Goal: Task Accomplishment & Management: Use online tool/utility

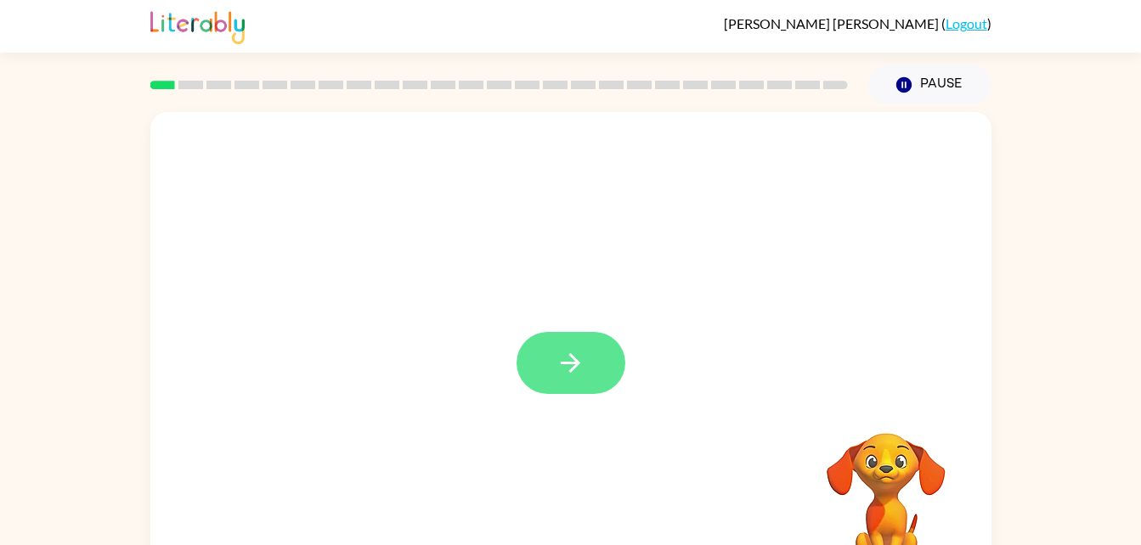
click at [576, 370] on icon "button" at bounding box center [571, 363] width 30 height 30
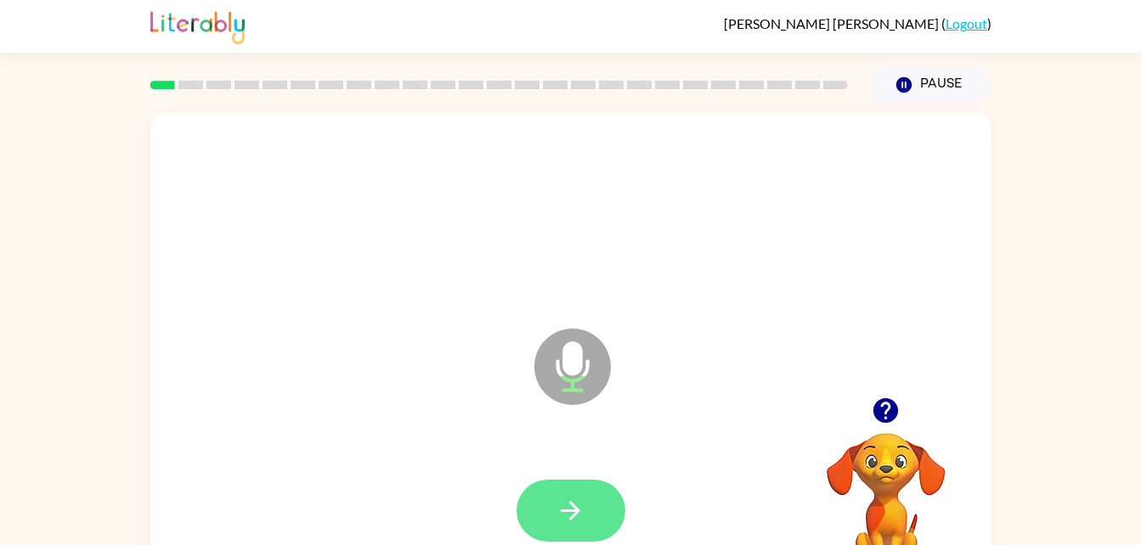
click at [576, 511] on icon "button" at bounding box center [571, 511] width 20 height 20
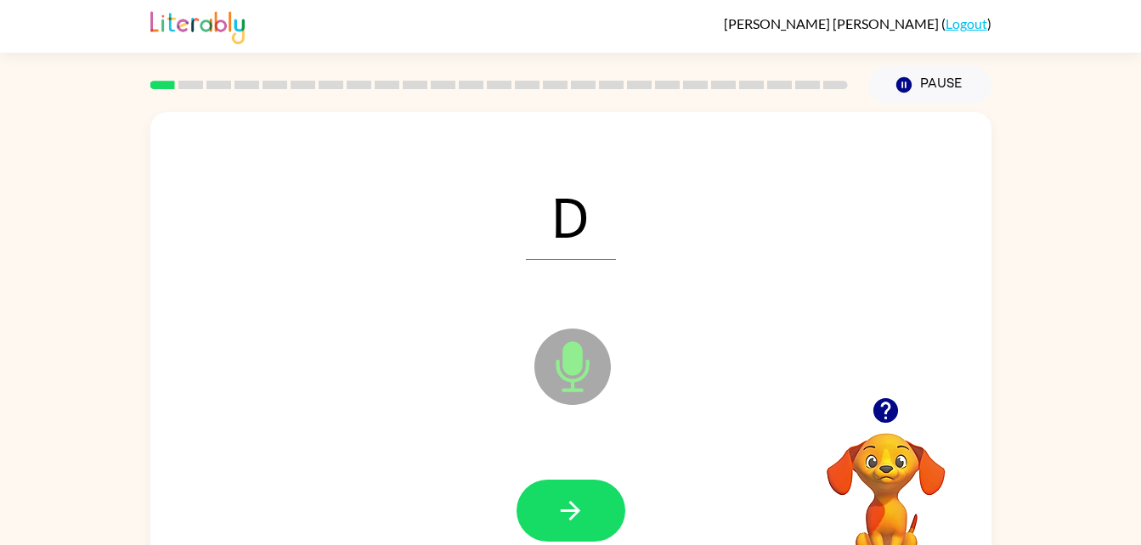
drag, startPoint x: 576, startPoint y: 511, endPoint x: 408, endPoint y: 466, distance: 174.4
click at [408, 466] on div at bounding box center [570, 511] width 807 height 139
click at [580, 501] on icon "button" at bounding box center [571, 511] width 30 height 30
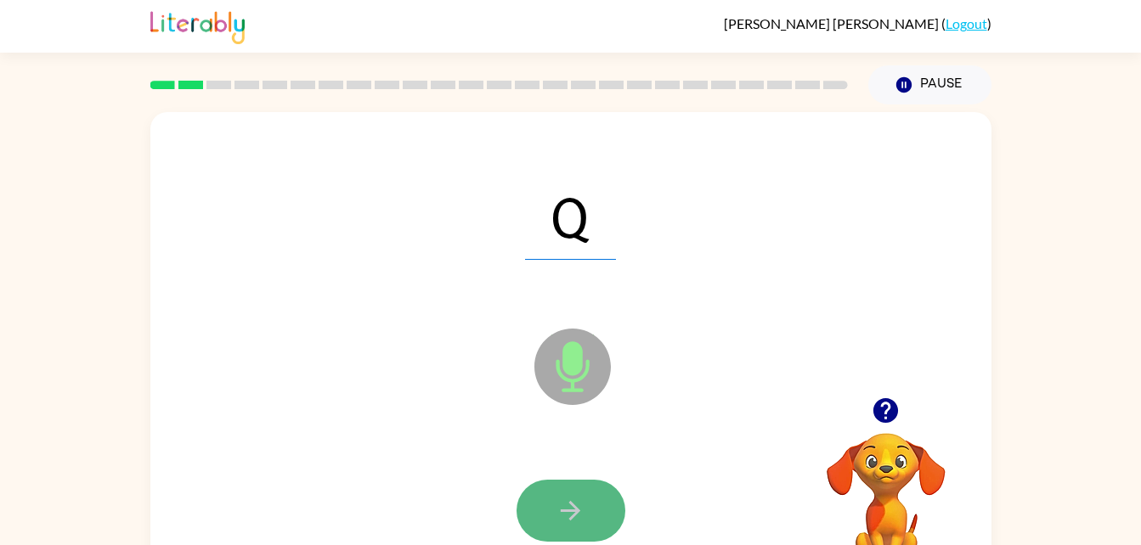
click at [580, 501] on icon "button" at bounding box center [571, 511] width 30 height 30
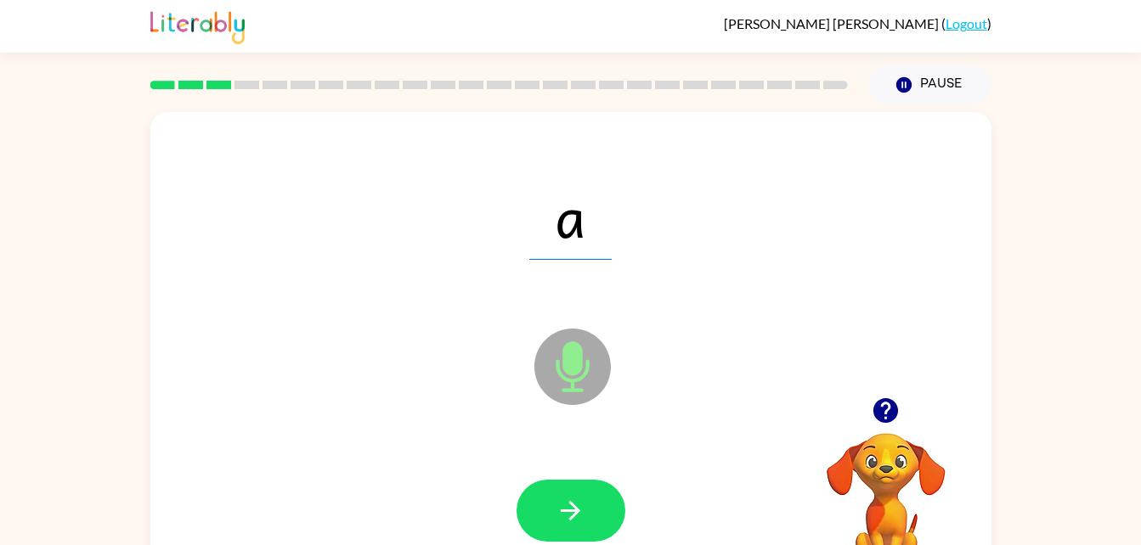
click at [580, 501] on icon "button" at bounding box center [571, 511] width 30 height 30
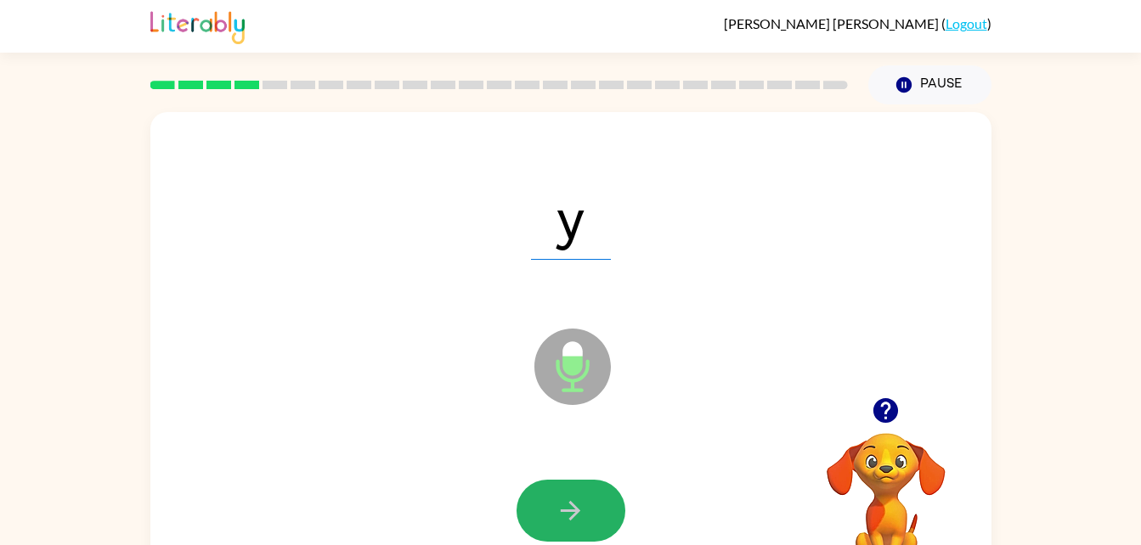
click at [580, 501] on icon "button" at bounding box center [571, 511] width 30 height 30
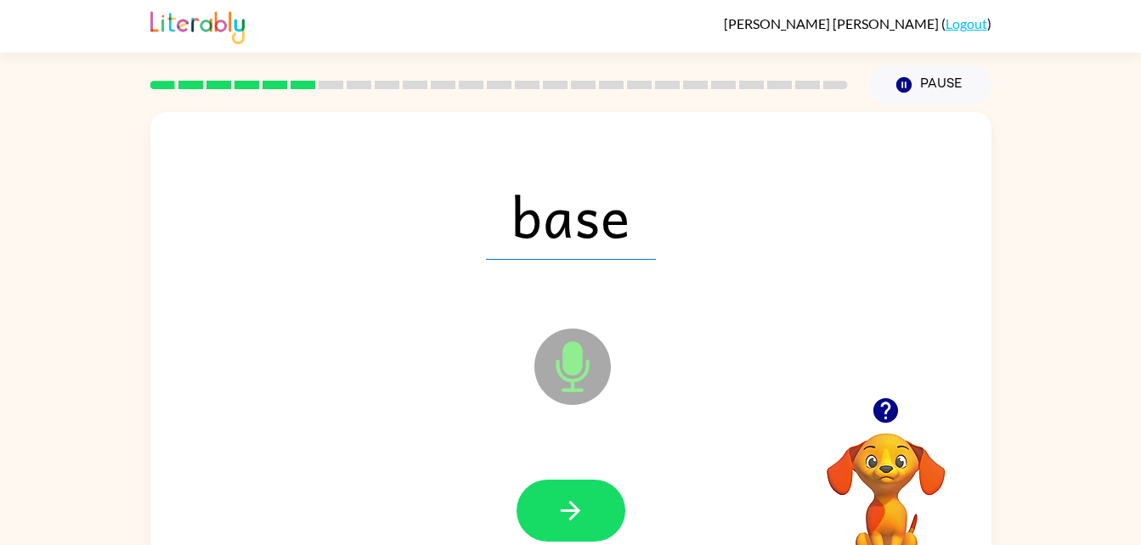
click at [580, 501] on icon "button" at bounding box center [571, 511] width 30 height 30
drag, startPoint x: 580, startPoint y: 501, endPoint x: 441, endPoint y: 454, distance: 147.2
click at [441, 454] on div at bounding box center [570, 511] width 807 height 139
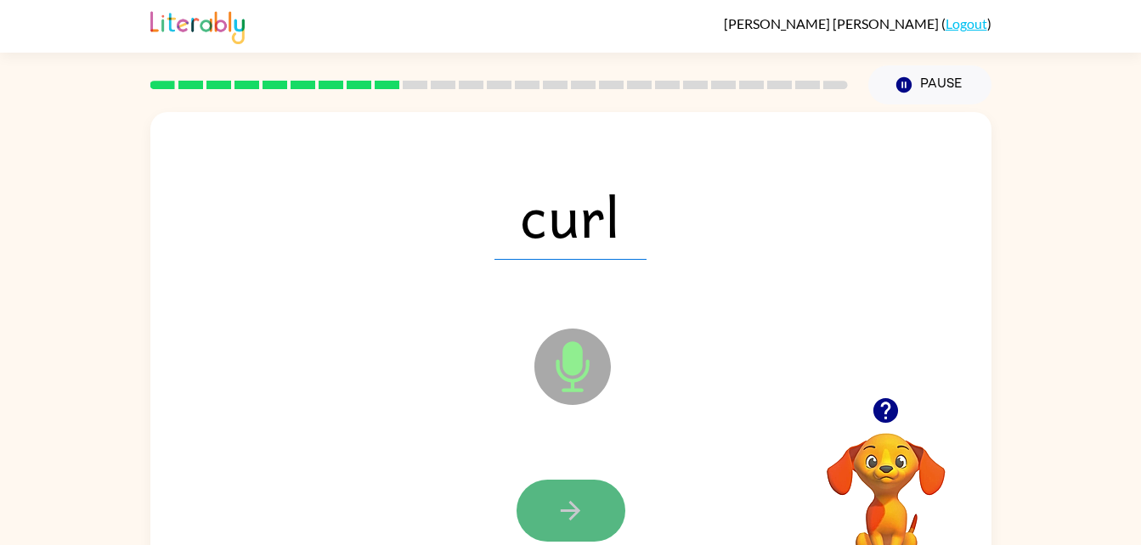
click at [586, 510] on button "button" at bounding box center [571, 511] width 109 height 62
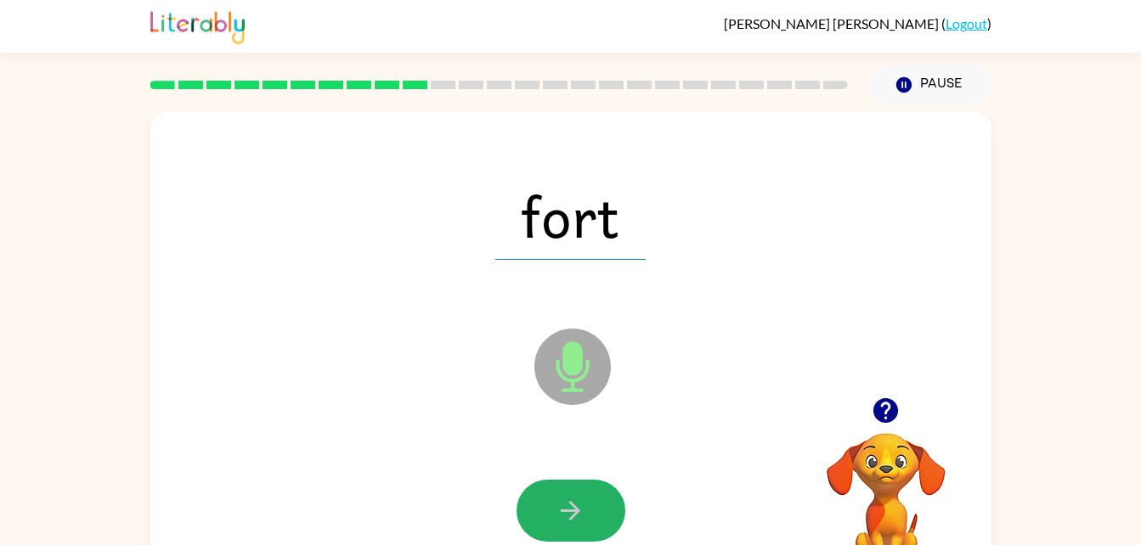
click at [586, 510] on button "button" at bounding box center [571, 511] width 109 height 62
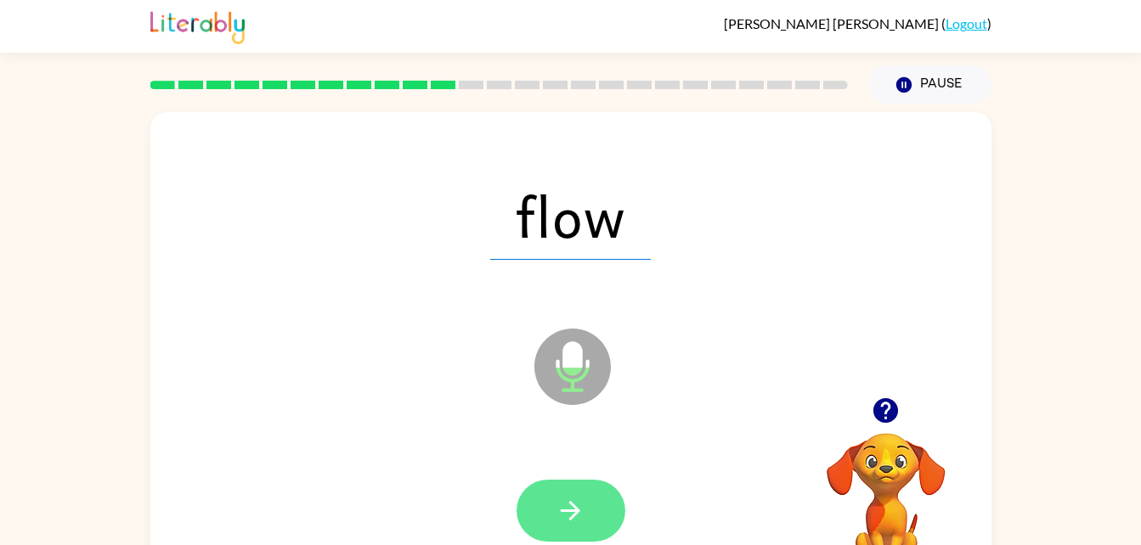
click at [596, 510] on button "button" at bounding box center [571, 511] width 109 height 62
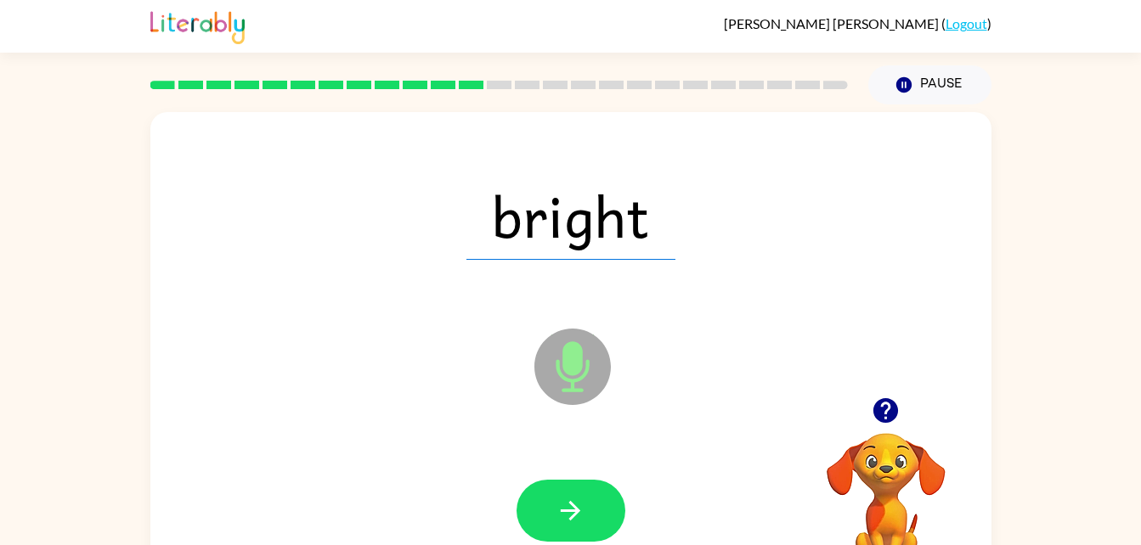
click at [596, 510] on button "button" at bounding box center [571, 511] width 109 height 62
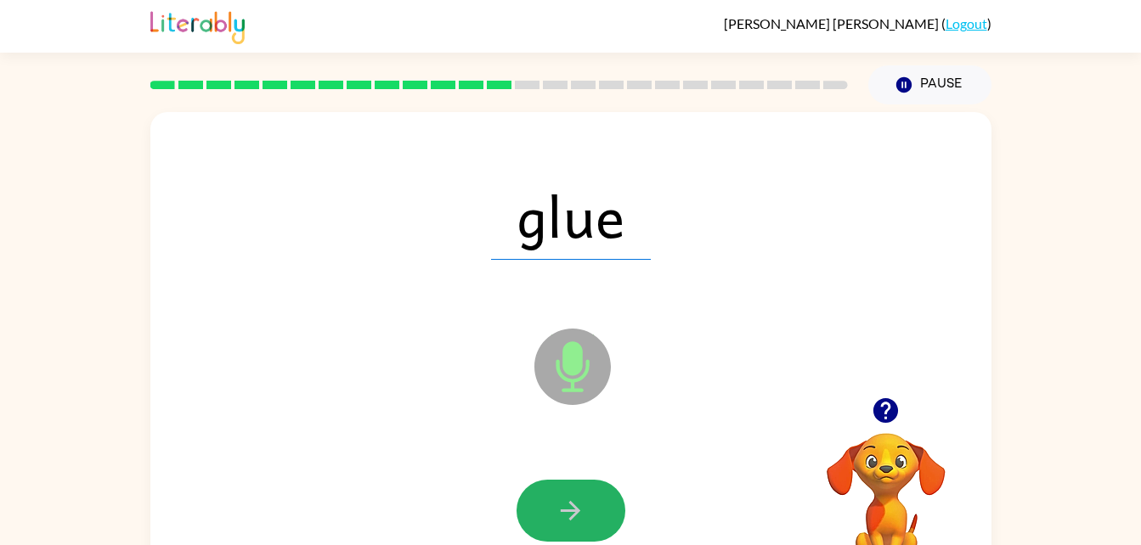
click at [596, 510] on button "button" at bounding box center [571, 511] width 109 height 62
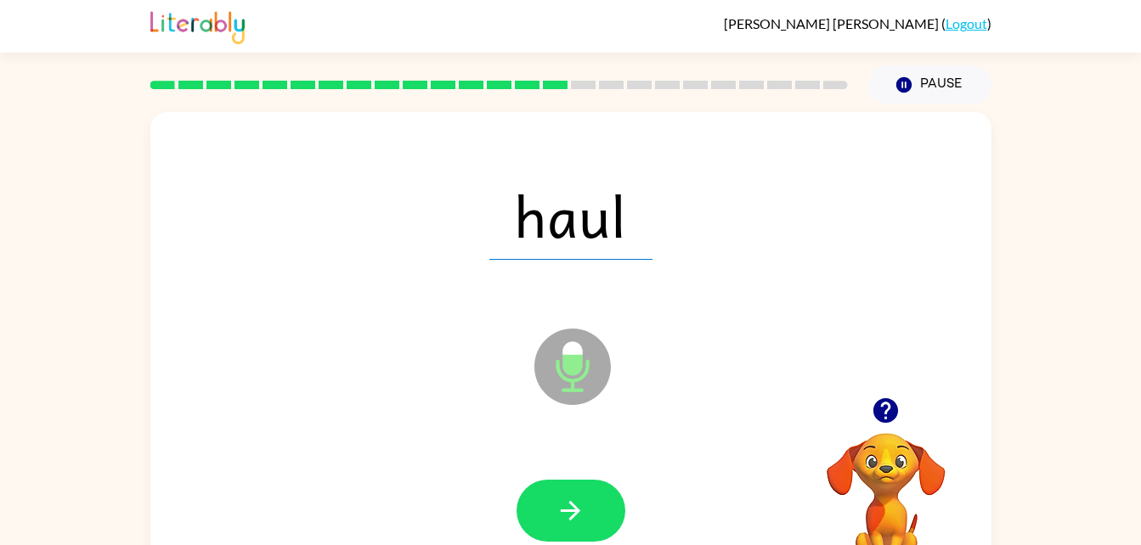
drag, startPoint x: 596, startPoint y: 510, endPoint x: 585, endPoint y: 505, distance: 12.2
click at [585, 505] on icon "button" at bounding box center [571, 511] width 30 height 30
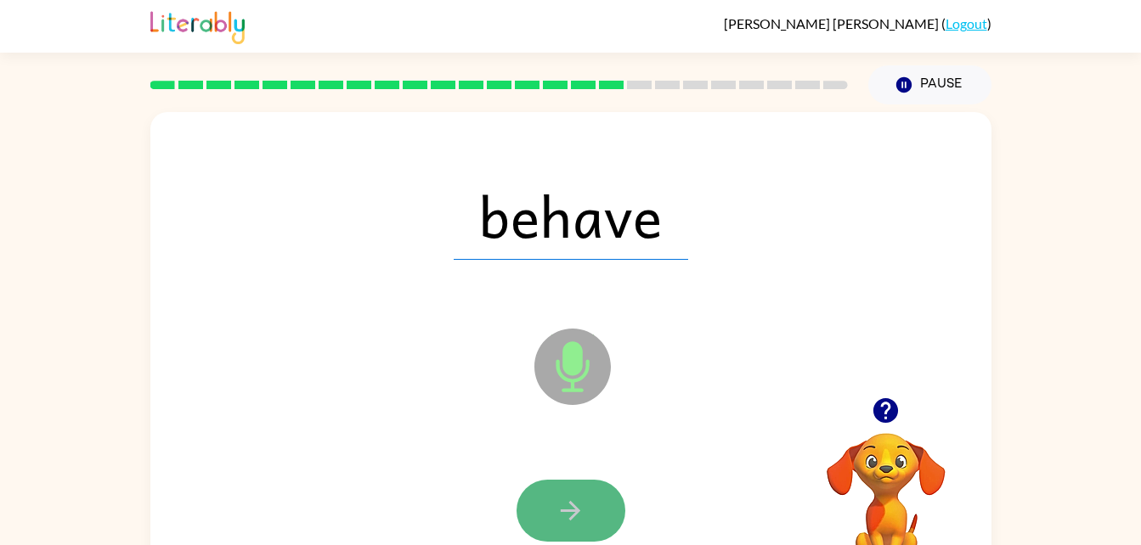
click at [585, 505] on icon "button" at bounding box center [571, 511] width 30 height 30
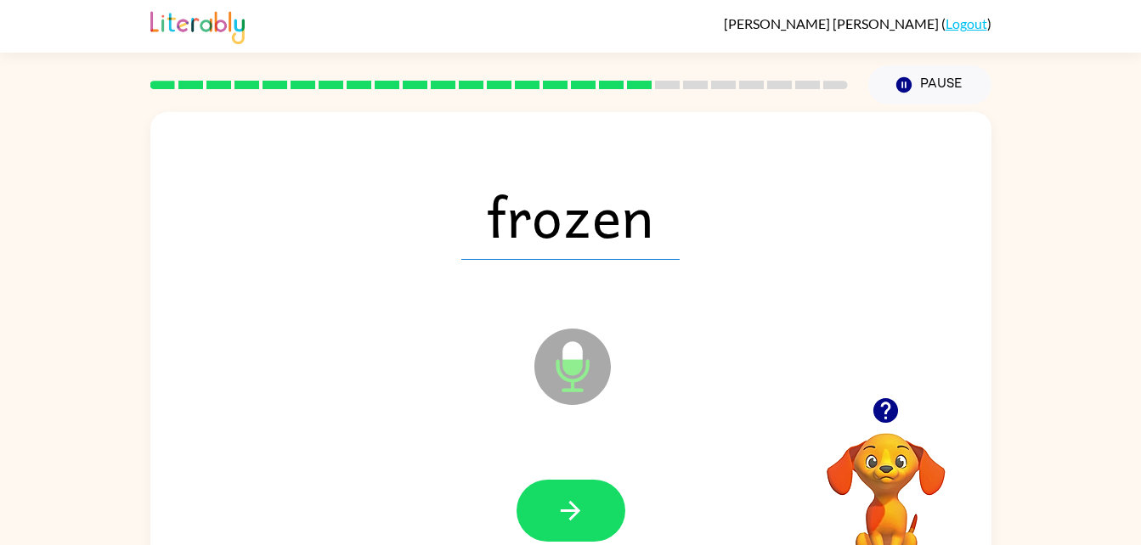
drag, startPoint x: 585, startPoint y: 505, endPoint x: 532, endPoint y: 510, distance: 52.9
click at [532, 510] on button "button" at bounding box center [571, 511] width 109 height 62
drag, startPoint x: 532, startPoint y: 510, endPoint x: 306, endPoint y: 462, distance: 230.9
click at [306, 462] on div at bounding box center [570, 511] width 807 height 139
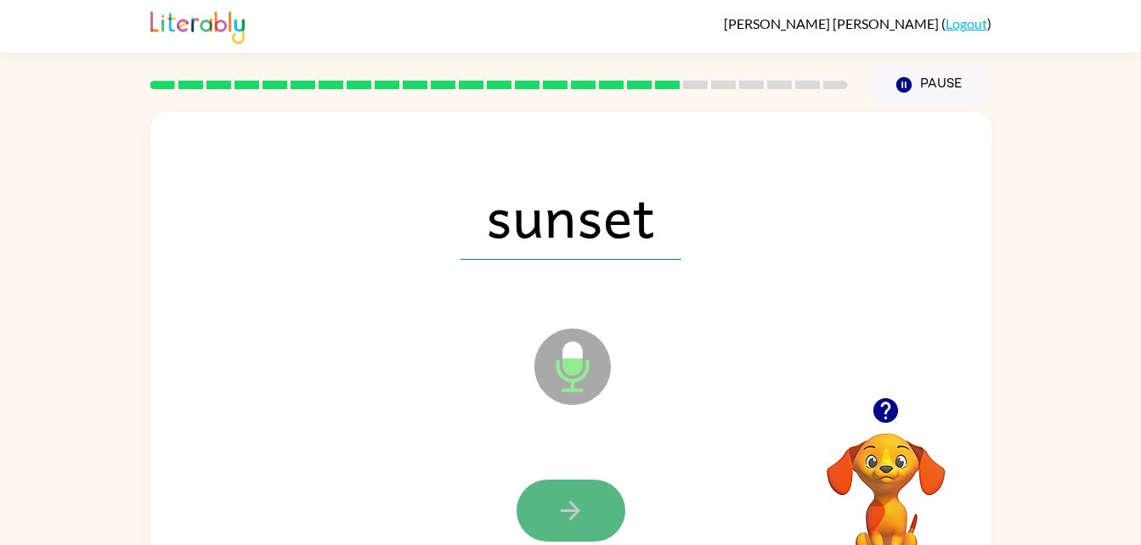
click at [584, 505] on icon "button" at bounding box center [571, 511] width 30 height 30
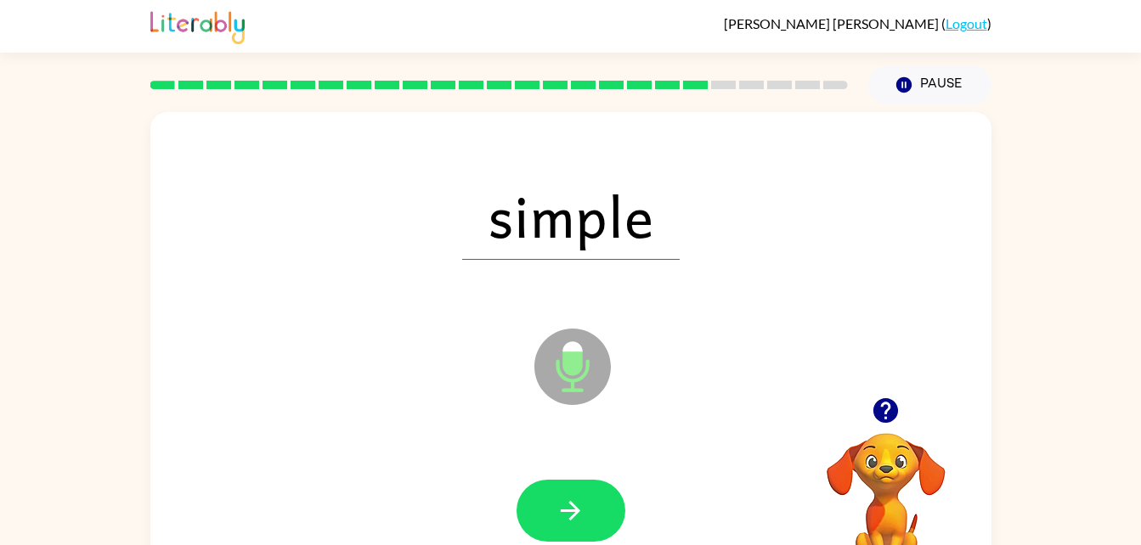
click at [584, 505] on icon "button" at bounding box center [571, 511] width 30 height 30
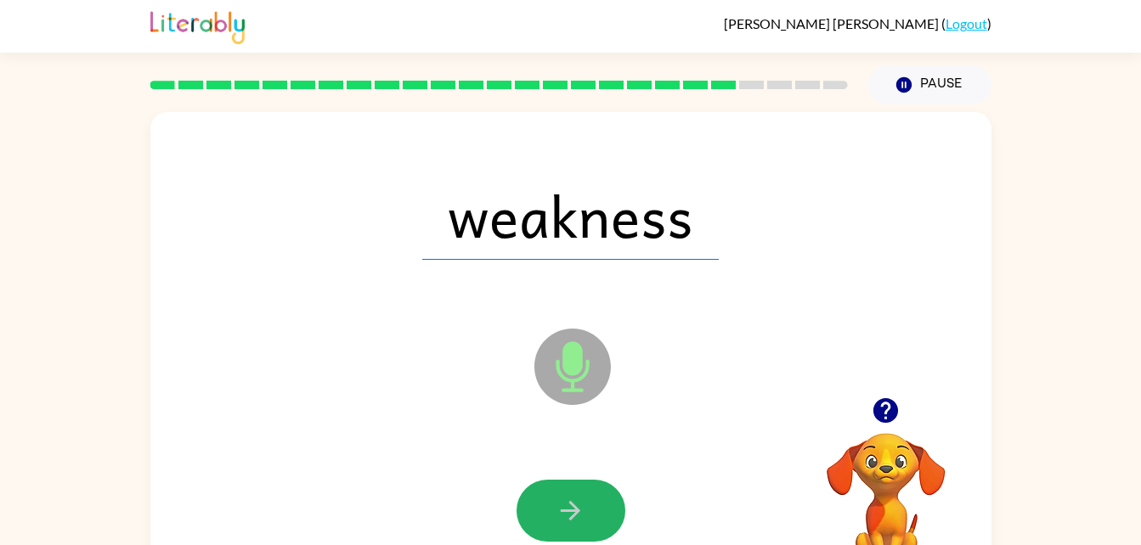
click at [584, 505] on icon "button" at bounding box center [571, 511] width 30 height 30
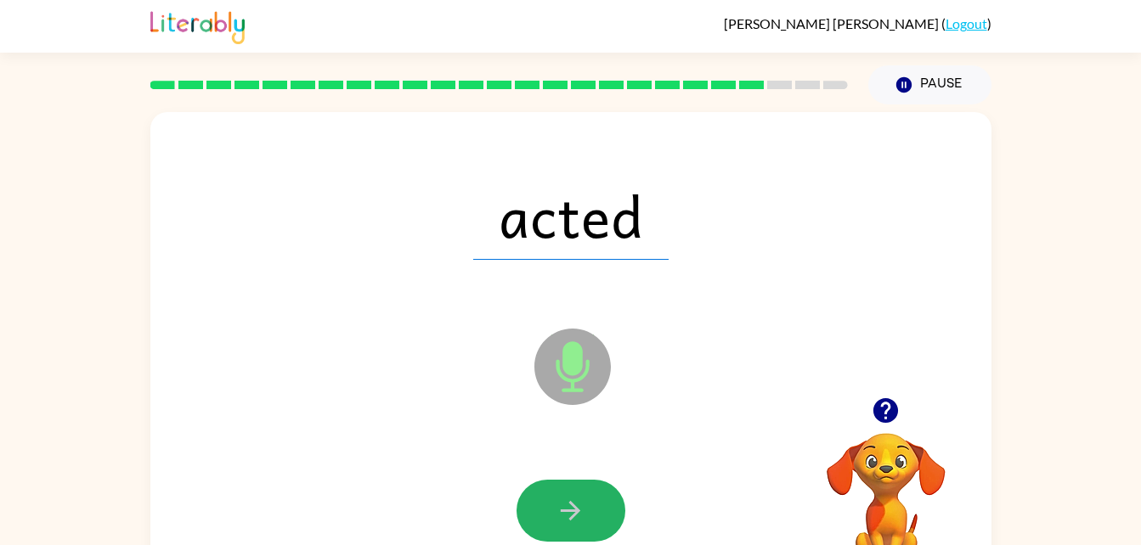
click at [584, 505] on icon "button" at bounding box center [571, 511] width 30 height 30
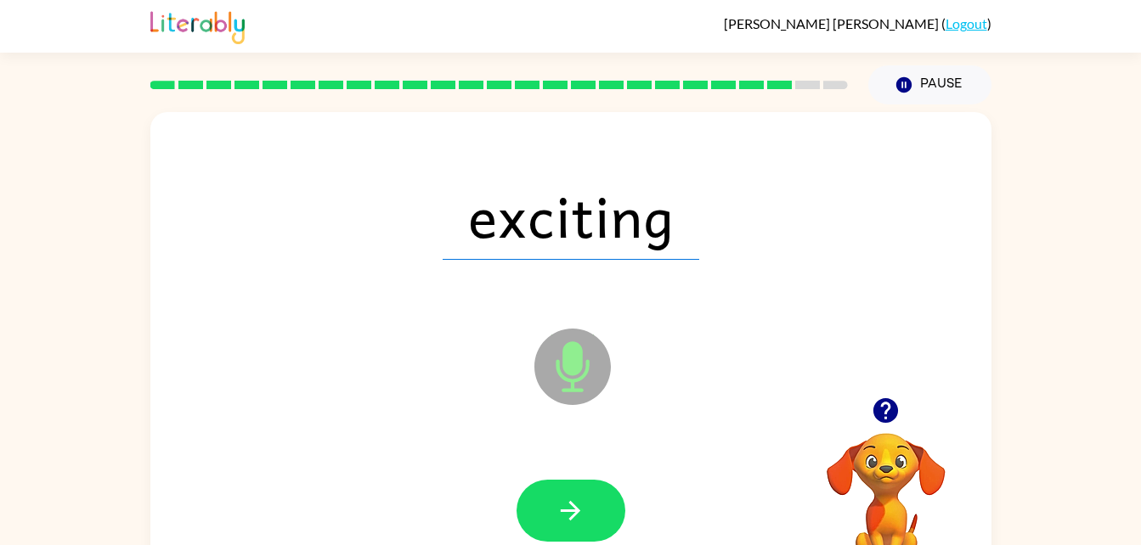
click at [584, 505] on icon "button" at bounding box center [571, 511] width 30 height 30
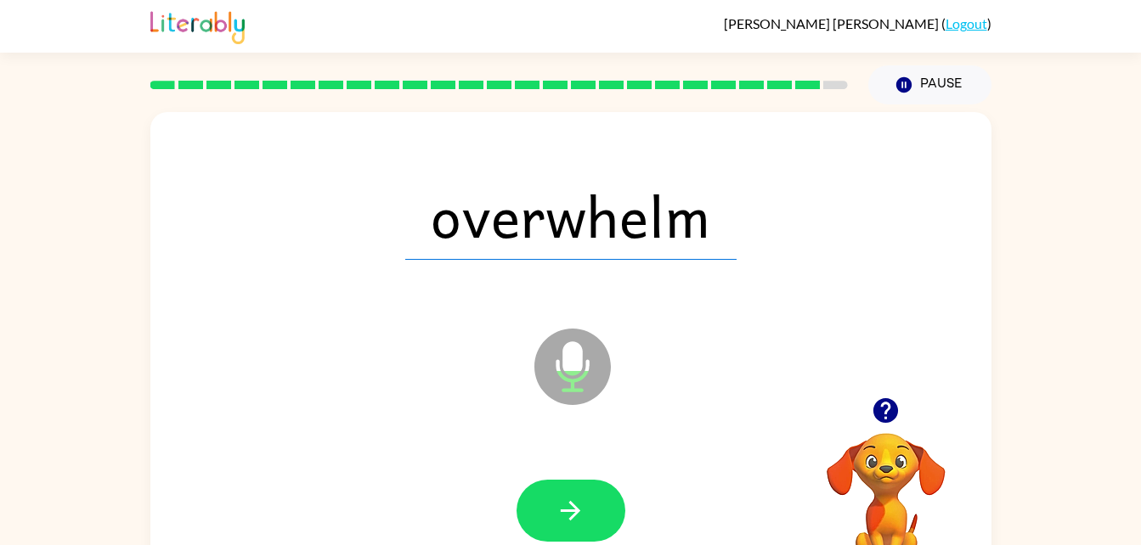
drag, startPoint x: 584, startPoint y: 505, endPoint x: 559, endPoint y: 515, distance: 26.7
click at [559, 515] on icon "button" at bounding box center [571, 511] width 30 height 30
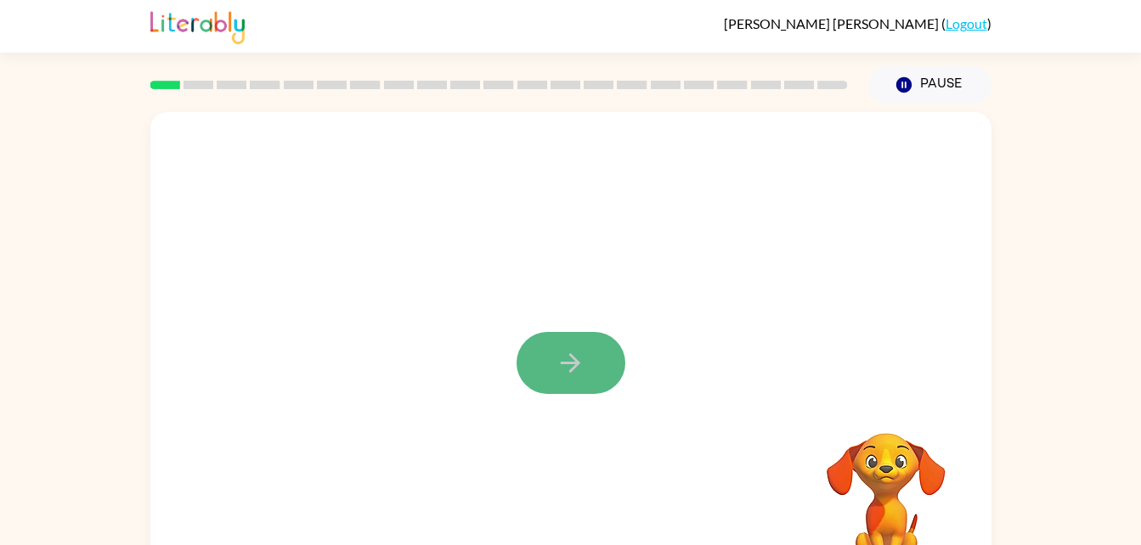
click at [567, 370] on icon "button" at bounding box center [571, 363] width 30 height 30
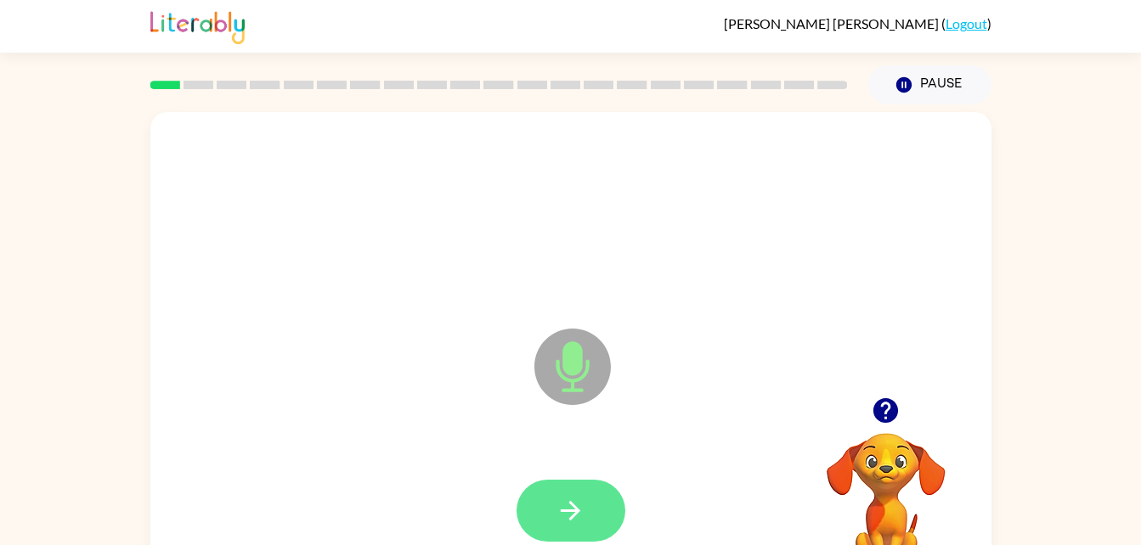
click at [604, 485] on button "button" at bounding box center [571, 511] width 109 height 62
click at [597, 494] on button "button" at bounding box center [571, 511] width 109 height 62
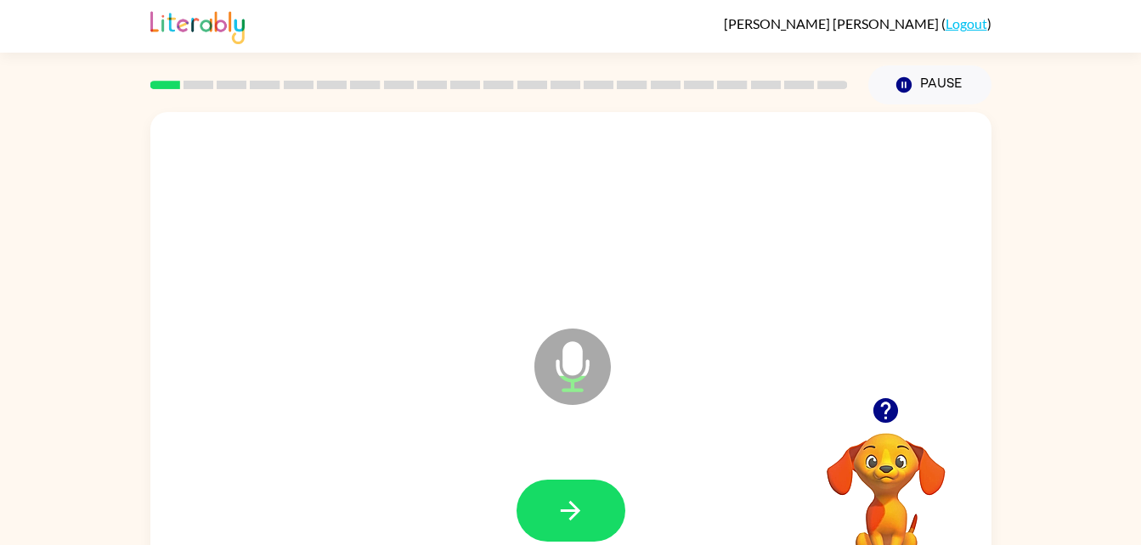
click at [597, 494] on button "button" at bounding box center [571, 511] width 109 height 62
drag, startPoint x: 597, startPoint y: 494, endPoint x: 574, endPoint y: 497, distance: 23.1
click at [574, 497] on icon "button" at bounding box center [571, 511] width 30 height 30
drag, startPoint x: 574, startPoint y: 496, endPoint x: 568, endPoint y: 509, distance: 14.4
click at [568, 509] on icon "button" at bounding box center [571, 511] width 30 height 30
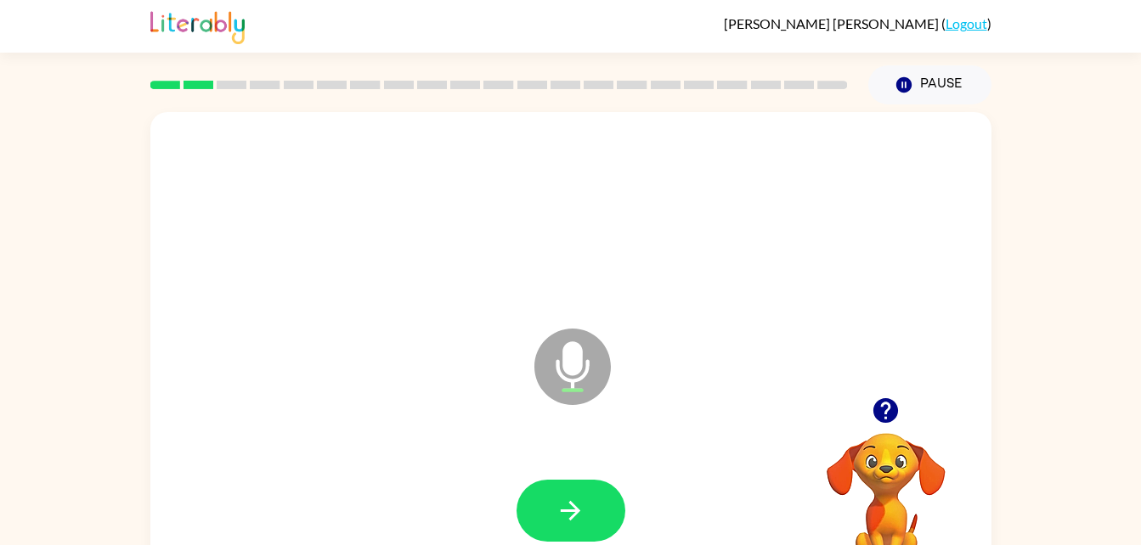
click at [568, 509] on icon "button" at bounding box center [571, 511] width 30 height 30
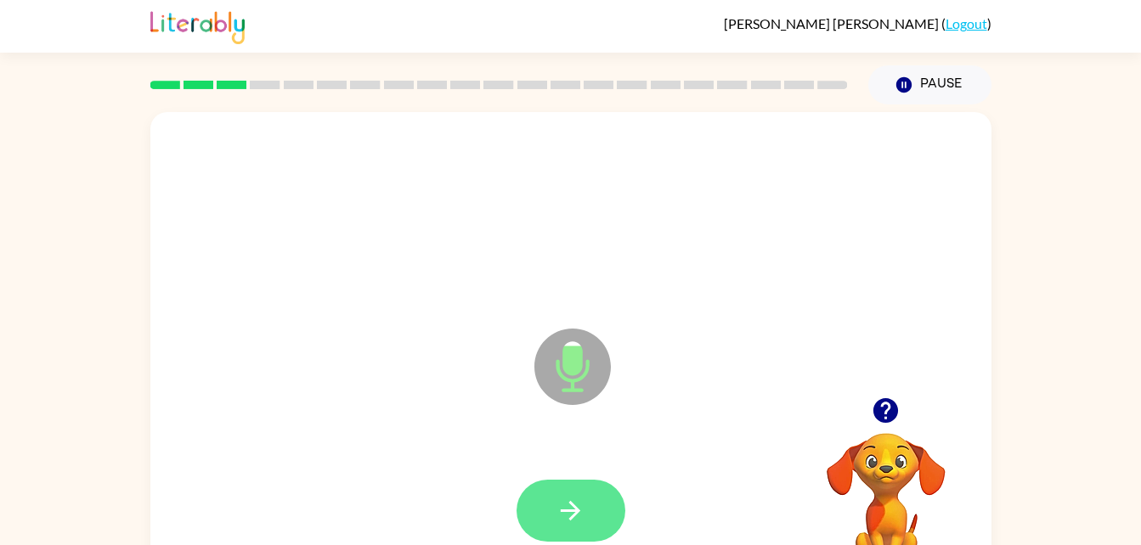
click at [568, 510] on icon "button" at bounding box center [571, 511] width 20 height 20
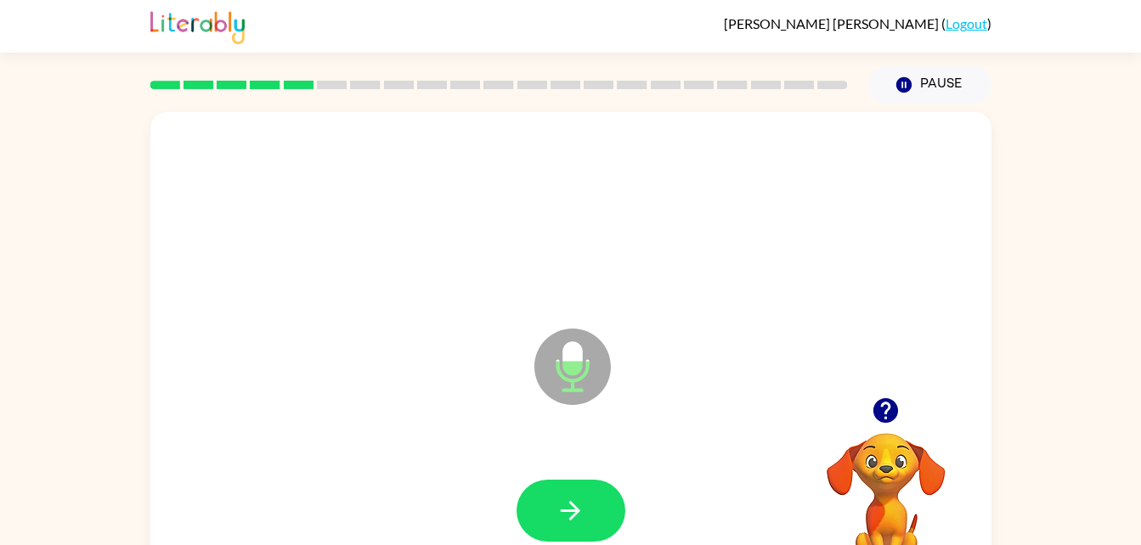
click at [568, 510] on icon "button" at bounding box center [571, 511] width 20 height 20
drag, startPoint x: 568, startPoint y: 510, endPoint x: 381, endPoint y: 455, distance: 195.5
click at [381, 455] on div at bounding box center [570, 511] width 807 height 139
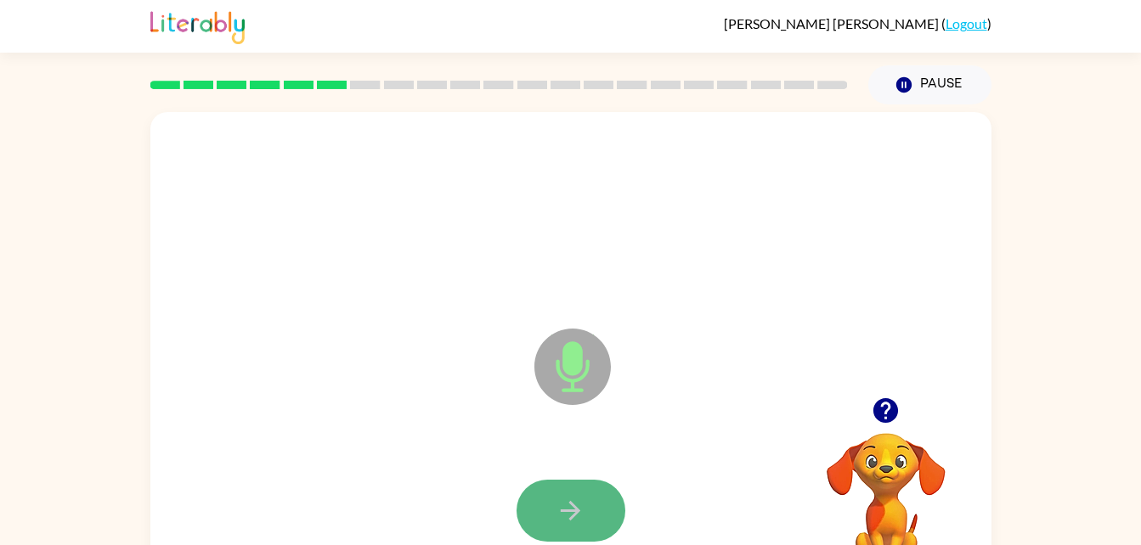
click at [601, 500] on button "button" at bounding box center [571, 511] width 109 height 62
click at [599, 497] on button "button" at bounding box center [571, 511] width 109 height 62
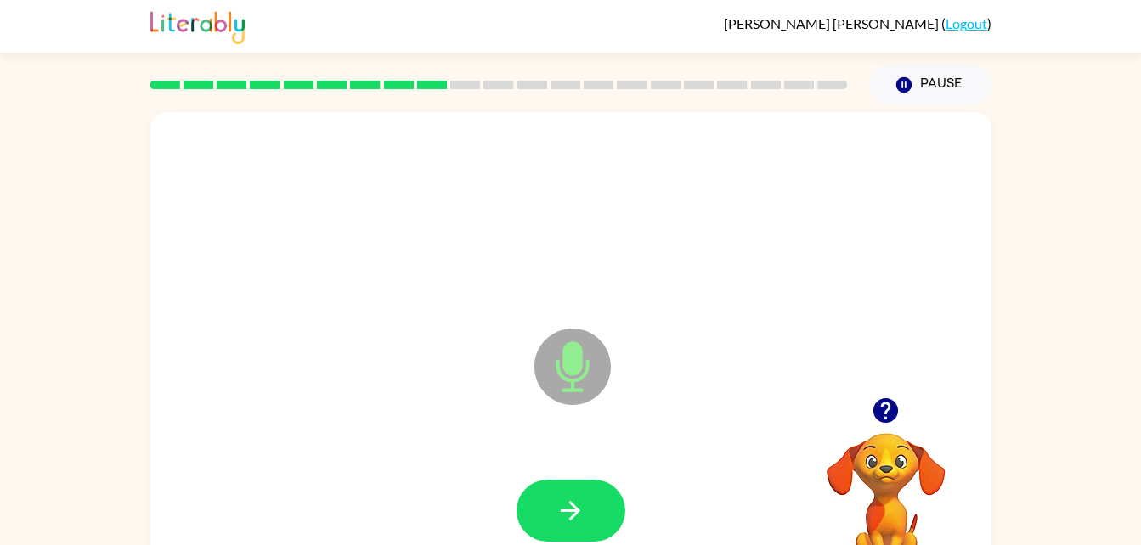
click at [599, 497] on button "button" at bounding box center [571, 511] width 109 height 62
drag, startPoint x: 599, startPoint y: 497, endPoint x: 579, endPoint y: 517, distance: 28.2
click at [579, 517] on icon "button" at bounding box center [571, 511] width 30 height 30
drag, startPoint x: 579, startPoint y: 517, endPoint x: 557, endPoint y: 522, distance: 22.1
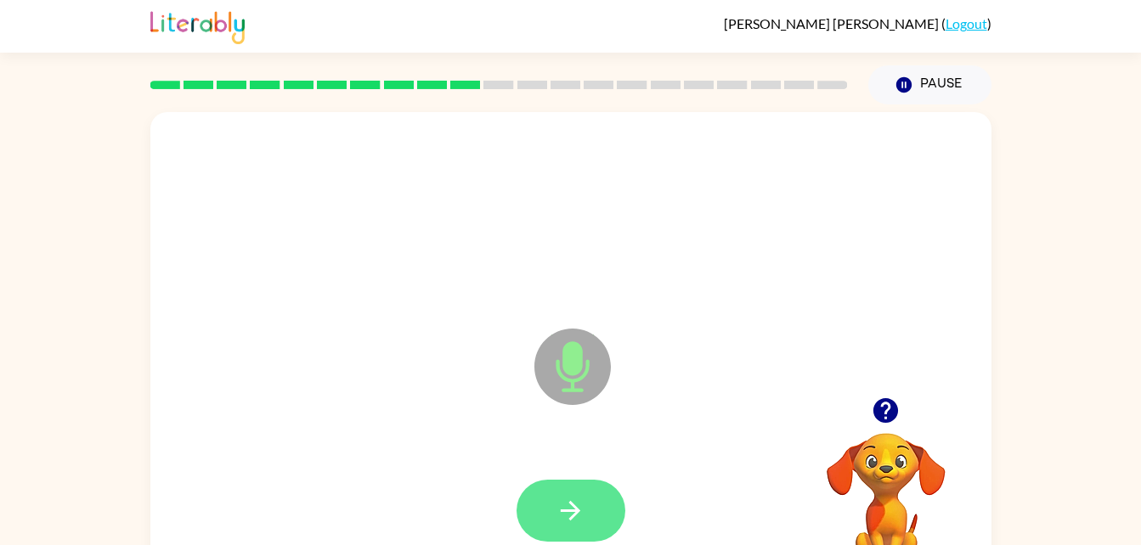
click at [557, 522] on icon "button" at bounding box center [571, 511] width 30 height 30
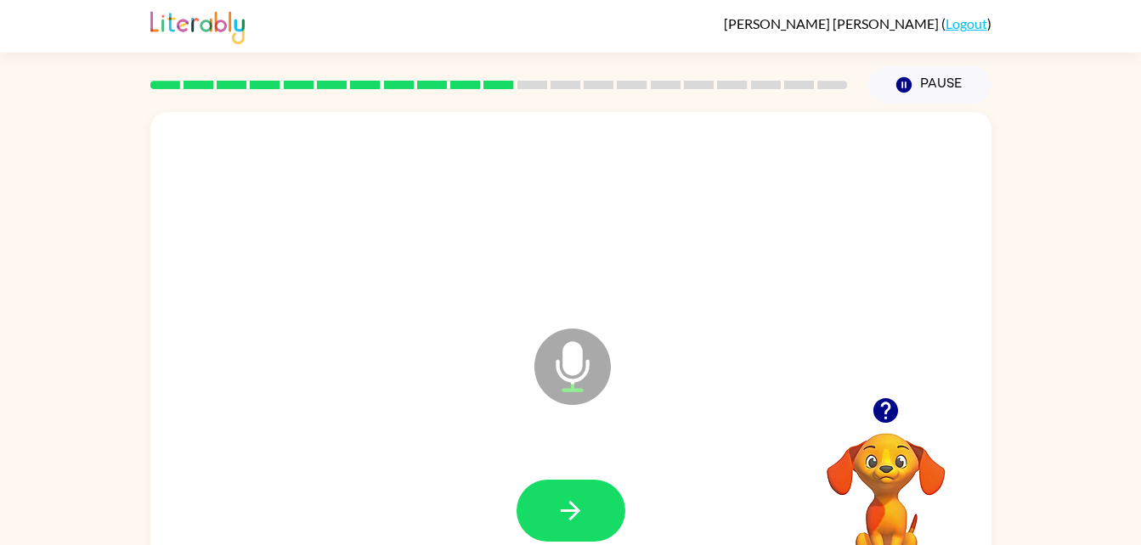
click at [557, 522] on icon "button" at bounding box center [571, 511] width 30 height 30
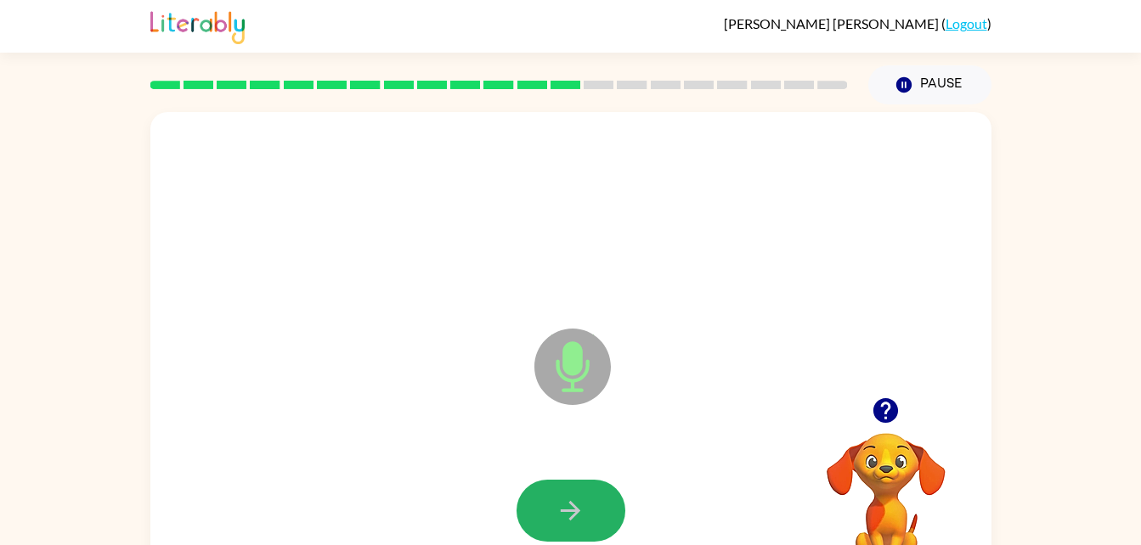
click at [557, 522] on icon "button" at bounding box center [571, 511] width 30 height 30
click at [557, 525] on icon "button" at bounding box center [571, 511] width 30 height 30
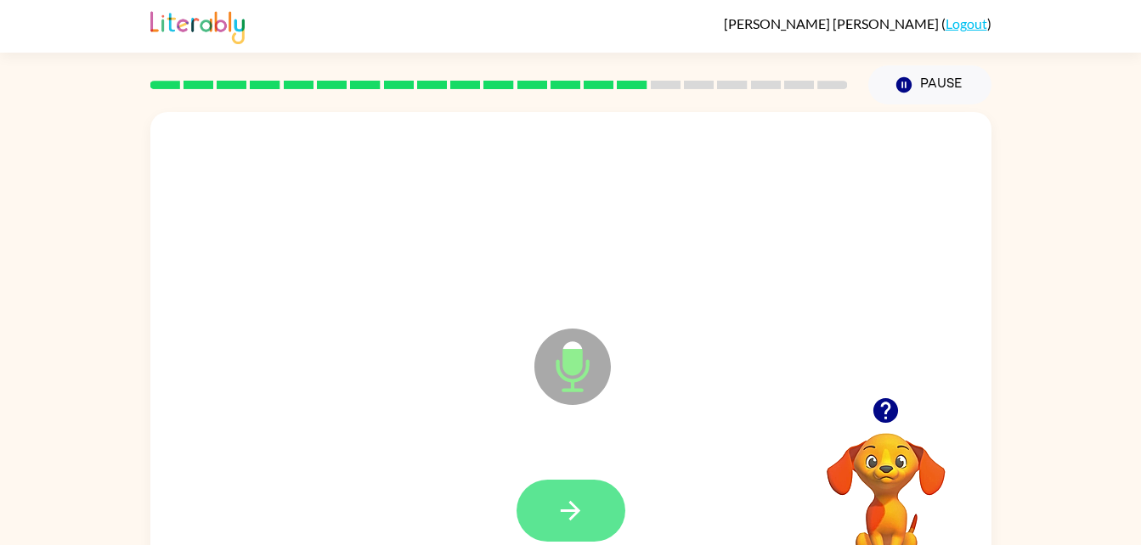
click at [557, 525] on icon "button" at bounding box center [571, 511] width 30 height 30
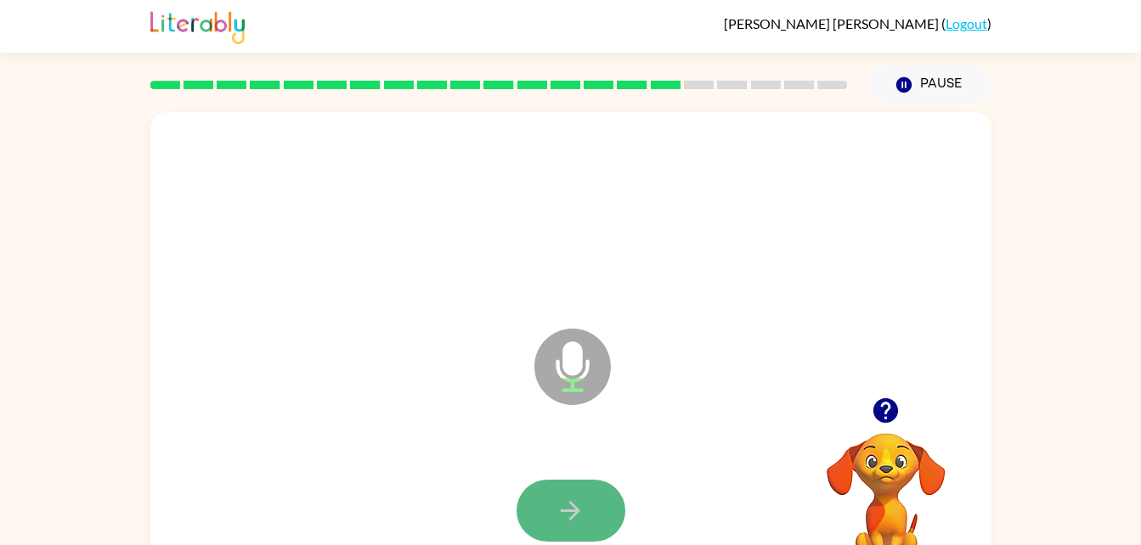
drag, startPoint x: 557, startPoint y: 525, endPoint x: 534, endPoint y: 521, distance: 24.2
click at [534, 521] on button "button" at bounding box center [571, 511] width 109 height 62
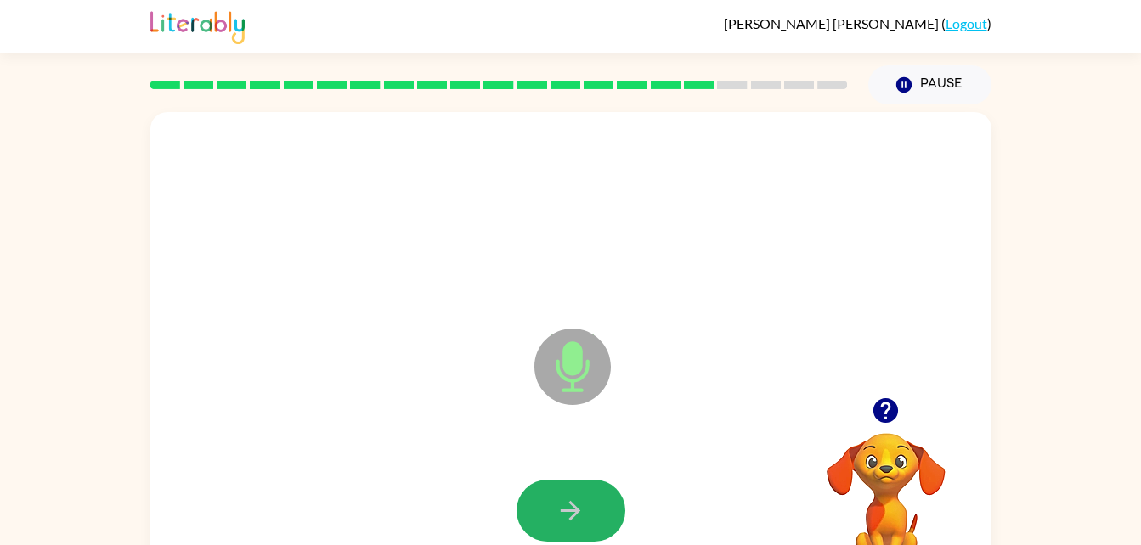
click at [534, 521] on button "button" at bounding box center [571, 511] width 109 height 62
click at [534, 520] on button "button" at bounding box center [571, 511] width 109 height 62
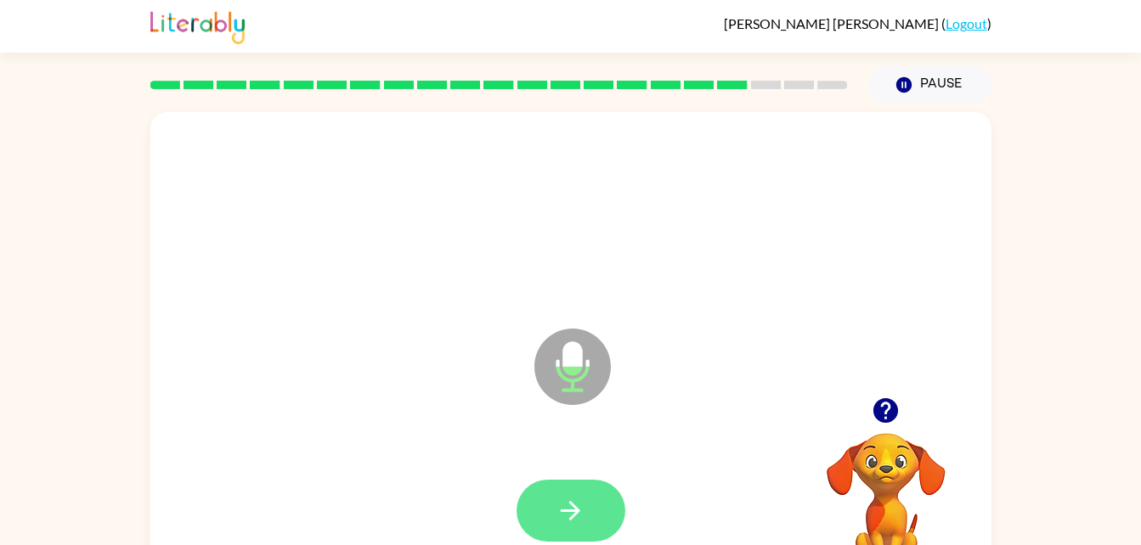
click at [534, 520] on button "button" at bounding box center [571, 511] width 109 height 62
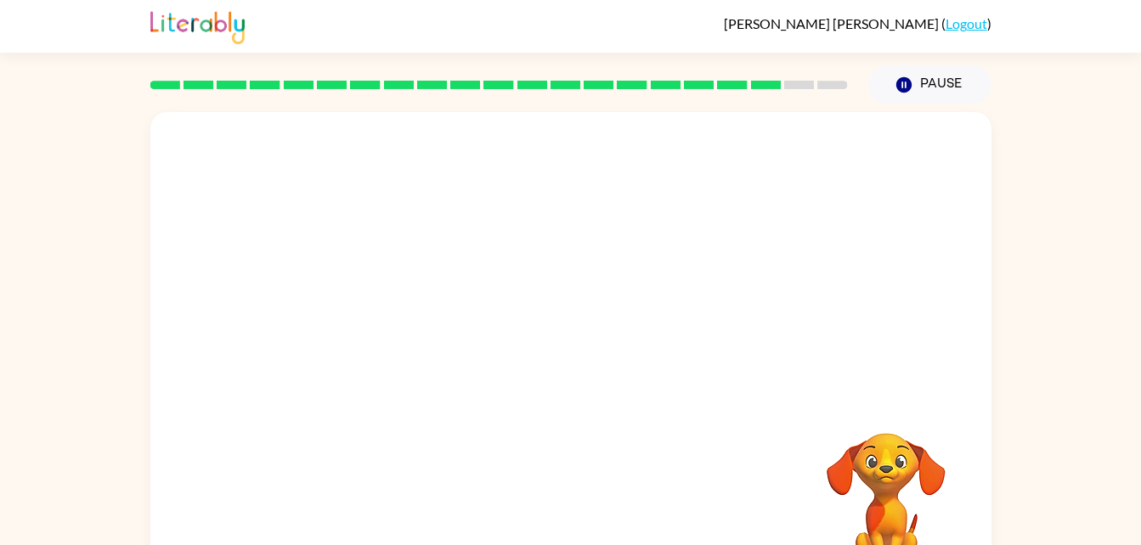
click at [534, 520] on div at bounding box center [570, 511] width 807 height 139
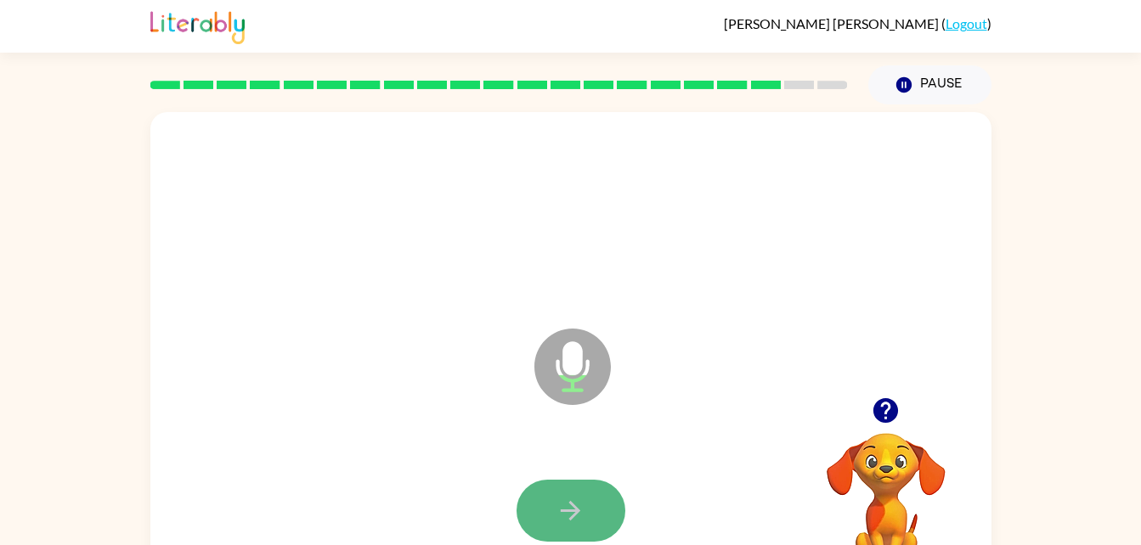
click at [534, 520] on button "button" at bounding box center [571, 511] width 109 height 62
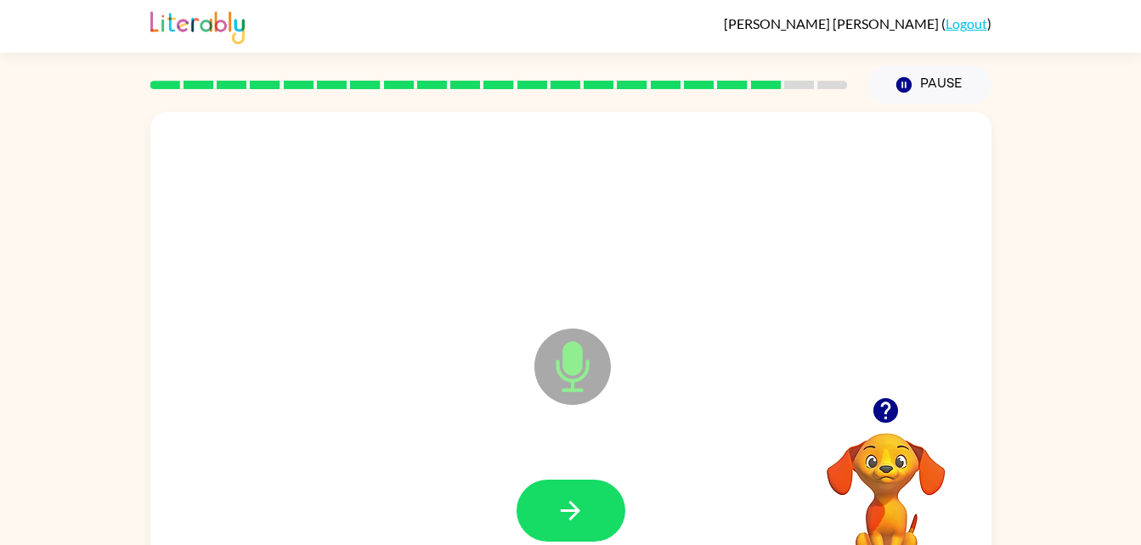
click at [534, 520] on button "button" at bounding box center [571, 511] width 109 height 62
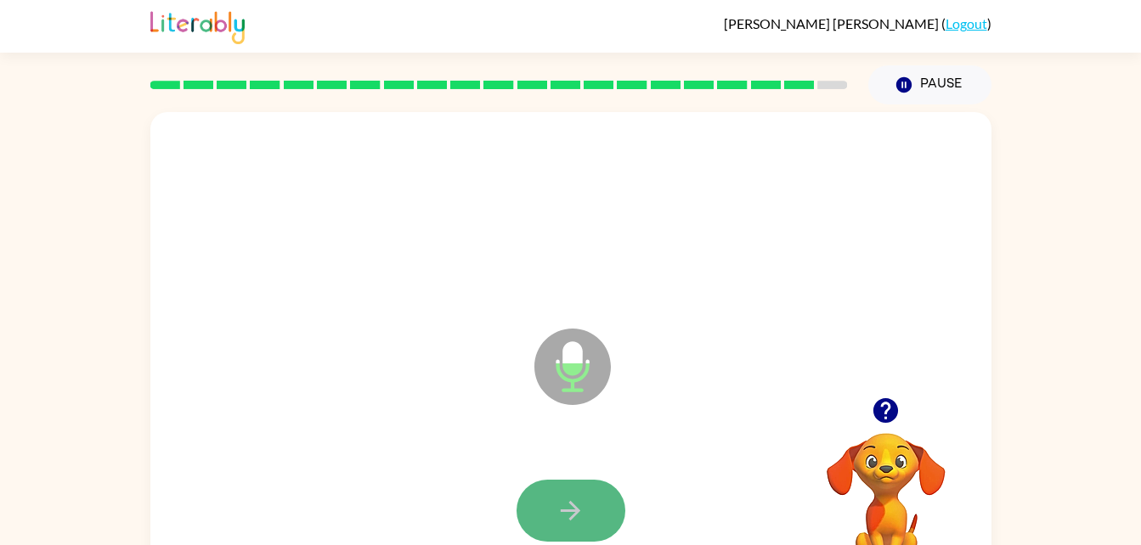
click at [534, 520] on button "button" at bounding box center [571, 511] width 109 height 62
click at [544, 515] on button "button" at bounding box center [571, 511] width 109 height 62
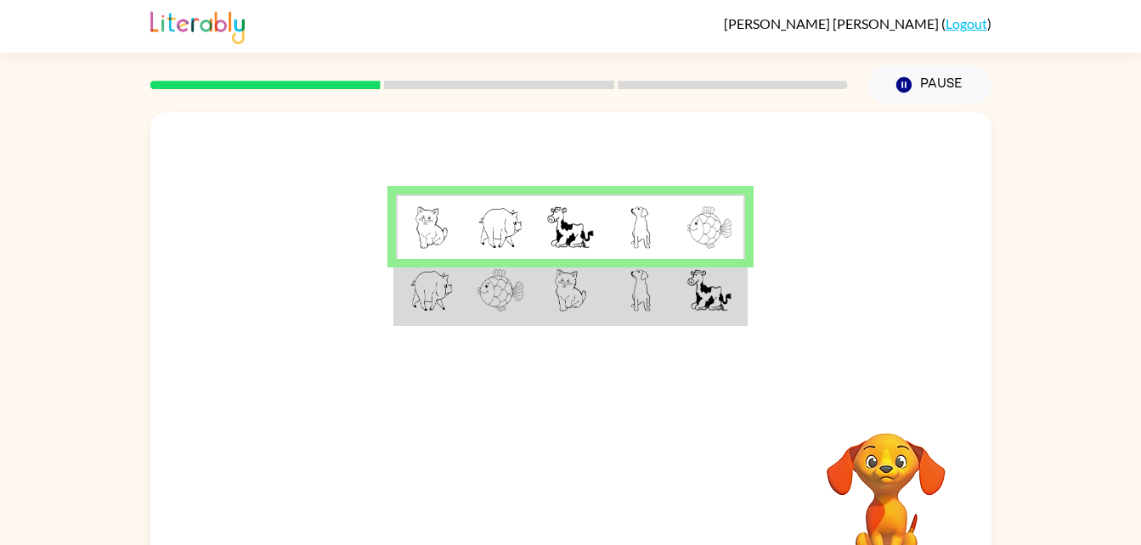
click at [601, 259] on td at bounding box center [570, 291] width 70 height 65
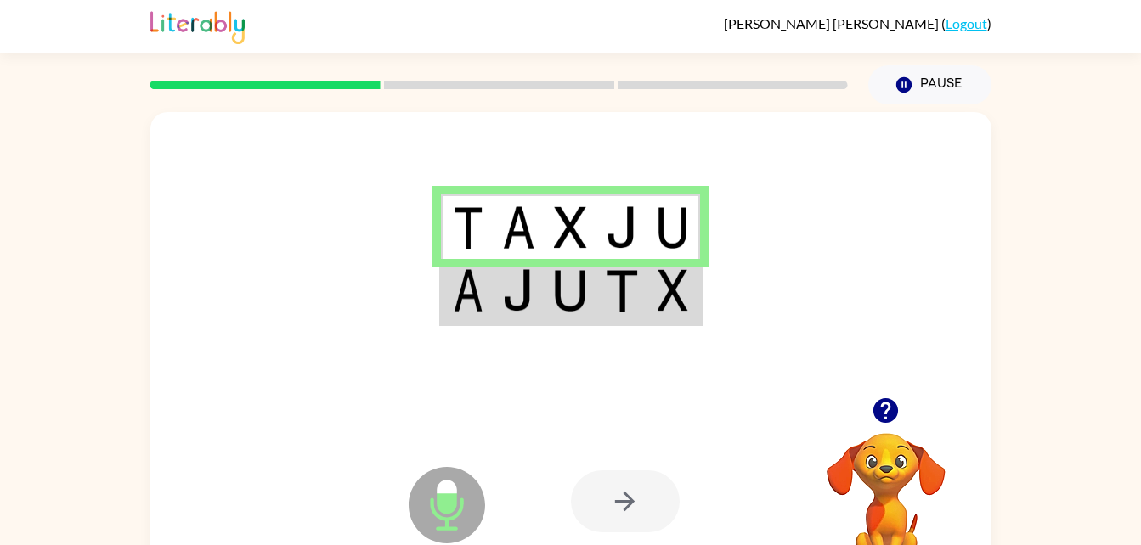
click at [477, 300] on img at bounding box center [468, 290] width 31 height 42
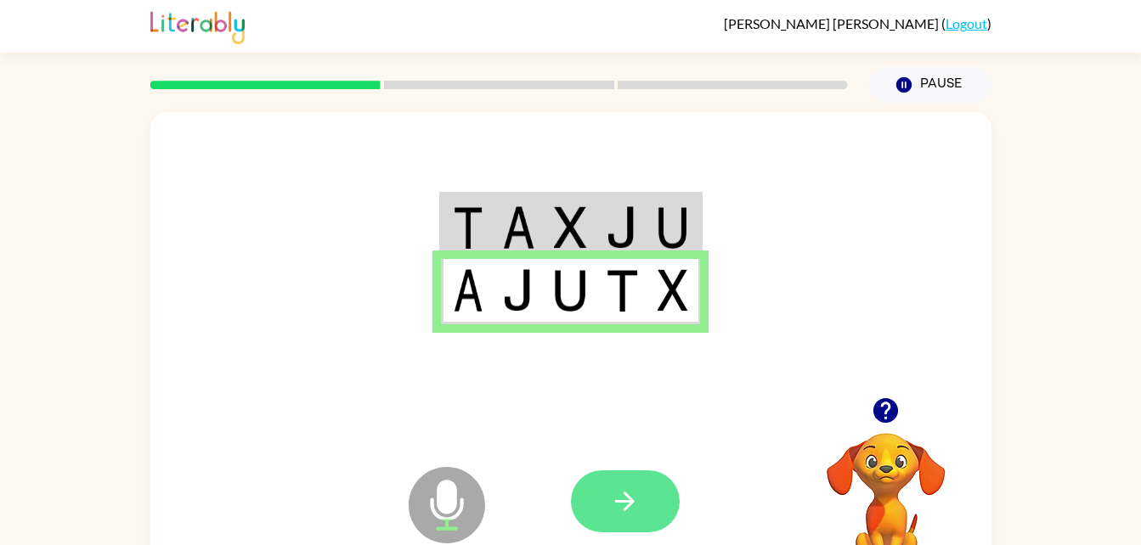
click at [630, 477] on button "button" at bounding box center [625, 502] width 109 height 62
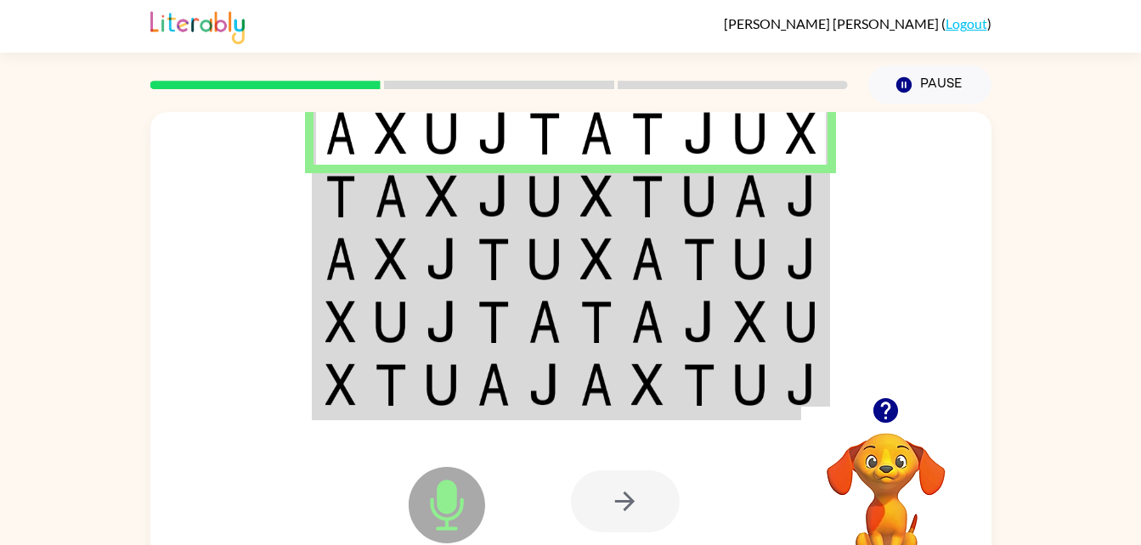
click at [458, 76] on div at bounding box center [499, 84] width 718 height 59
click at [366, 200] on td at bounding box center [391, 196] width 52 height 63
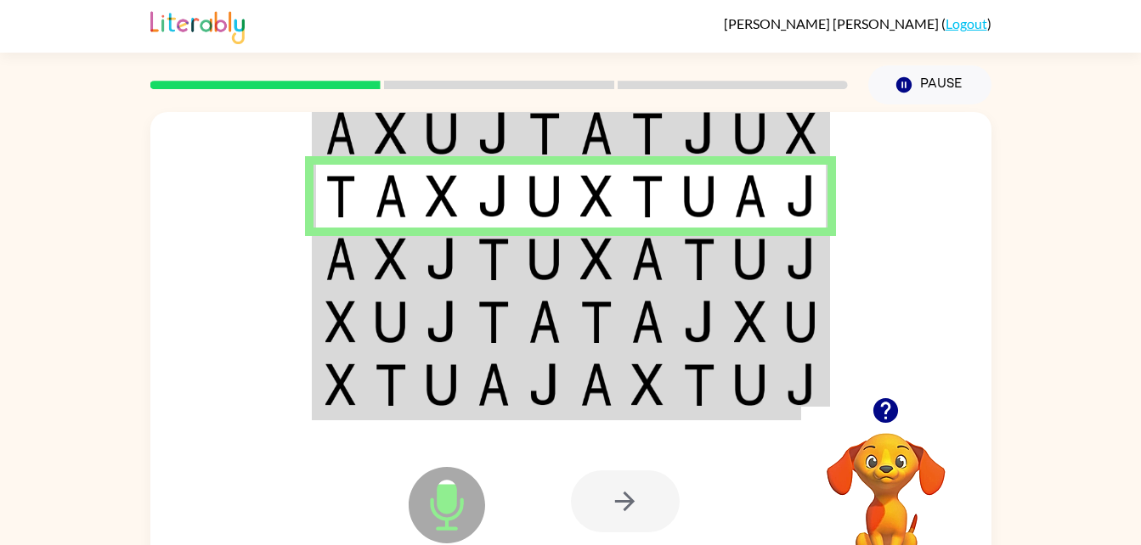
click at [299, 257] on div at bounding box center [570, 254] width 841 height 285
click at [327, 262] on img at bounding box center [340, 259] width 31 height 42
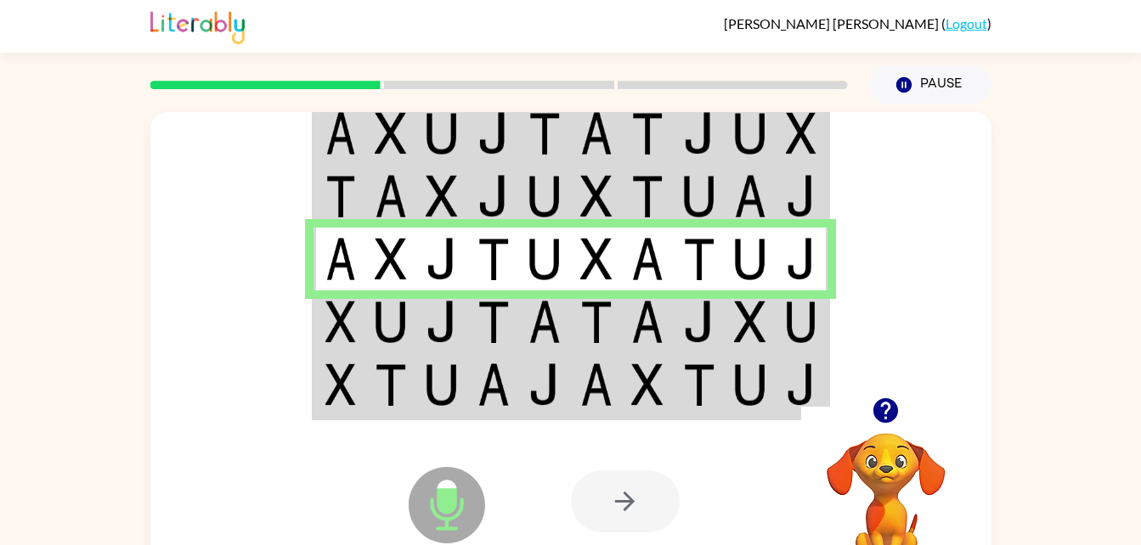
click at [369, 319] on td at bounding box center [391, 322] width 52 height 63
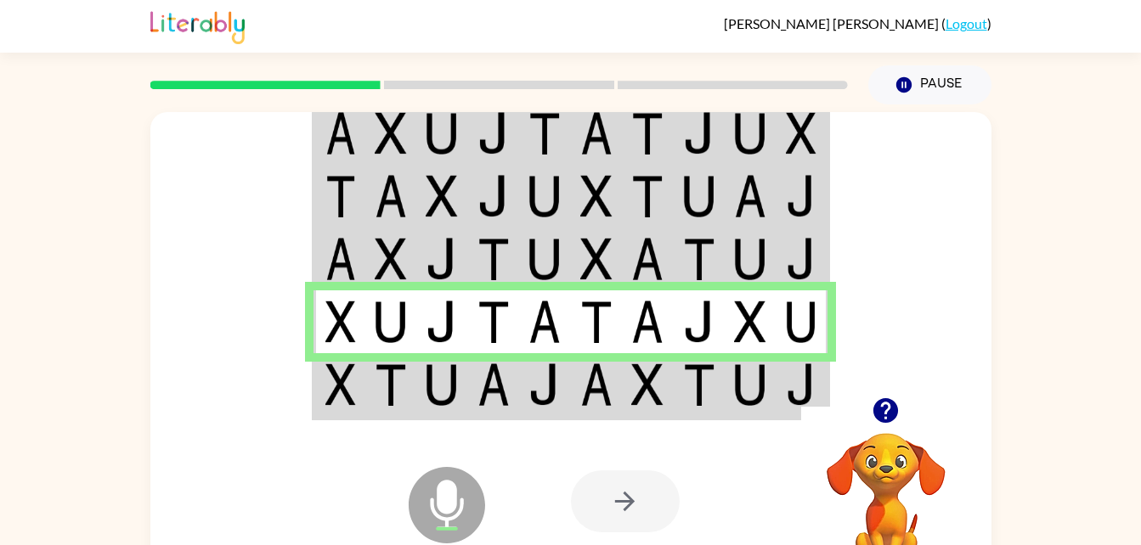
click at [448, 360] on td at bounding box center [442, 385] width 52 height 65
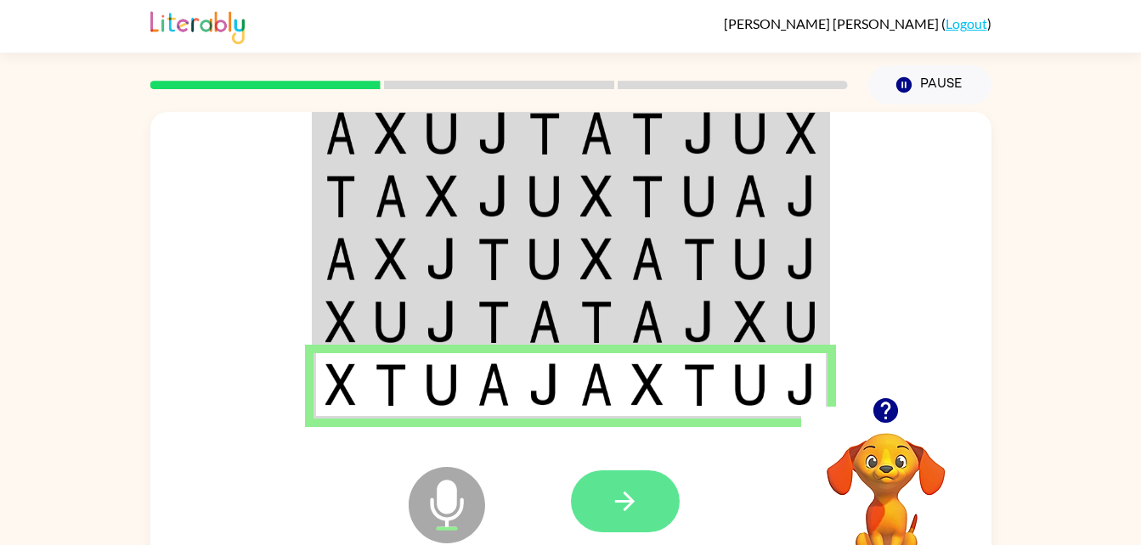
click at [636, 483] on button "button" at bounding box center [625, 502] width 109 height 62
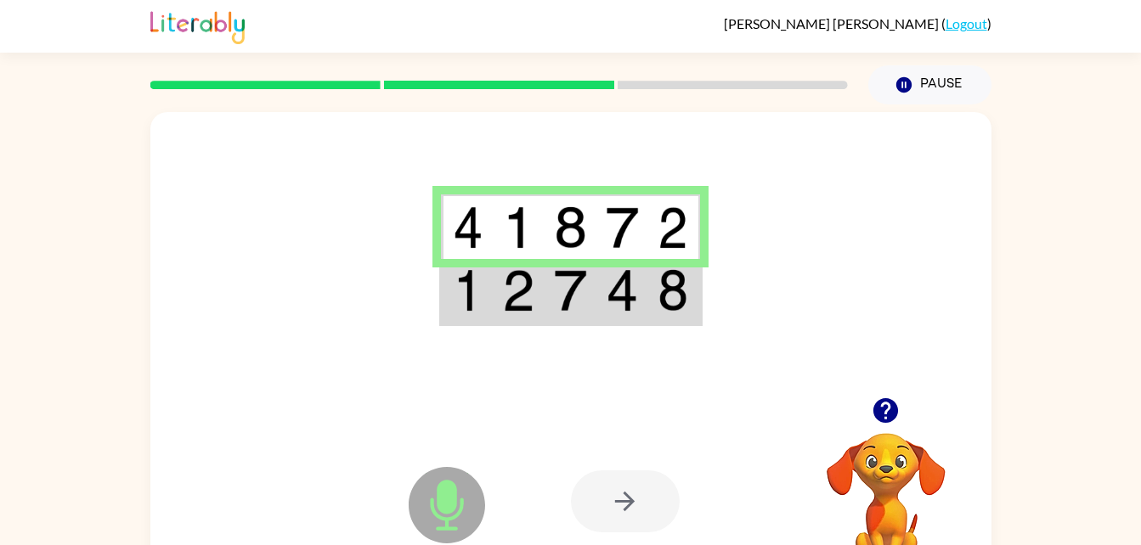
click at [609, 305] on img at bounding box center [622, 290] width 32 height 42
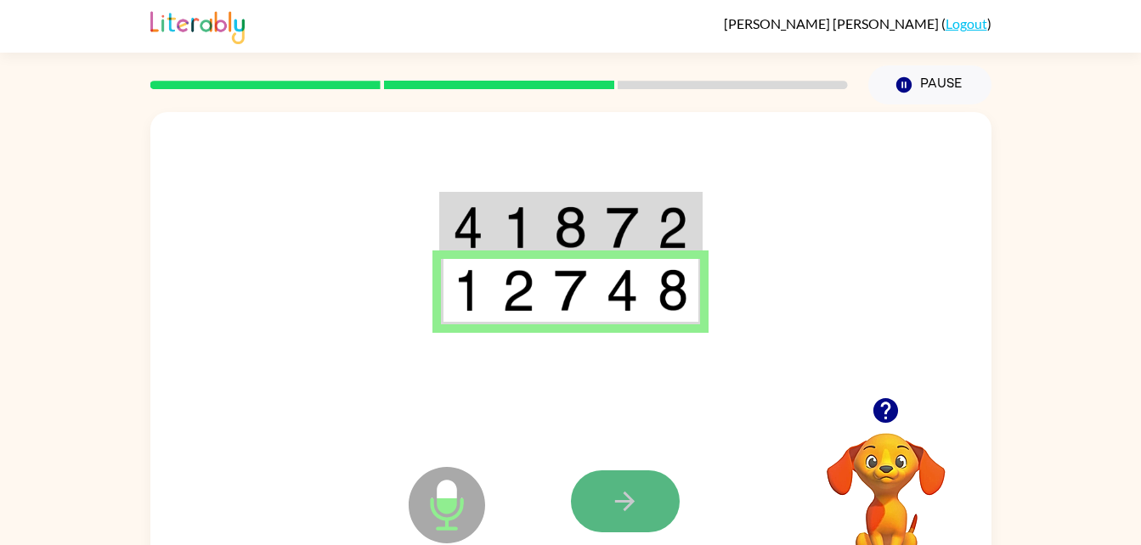
click at [622, 488] on icon "button" at bounding box center [625, 502] width 30 height 30
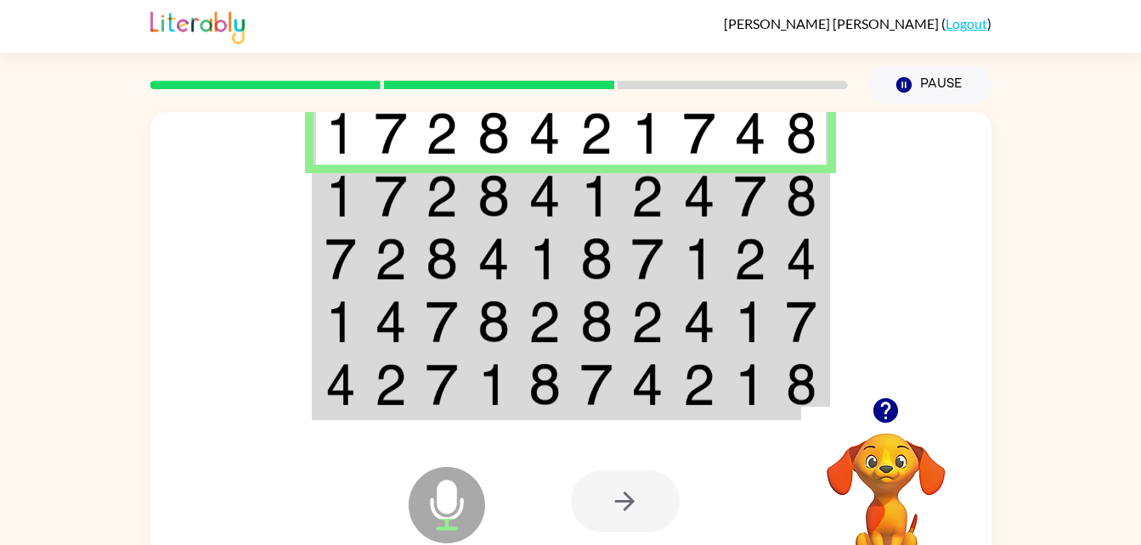
click at [421, 174] on td at bounding box center [442, 196] width 52 height 63
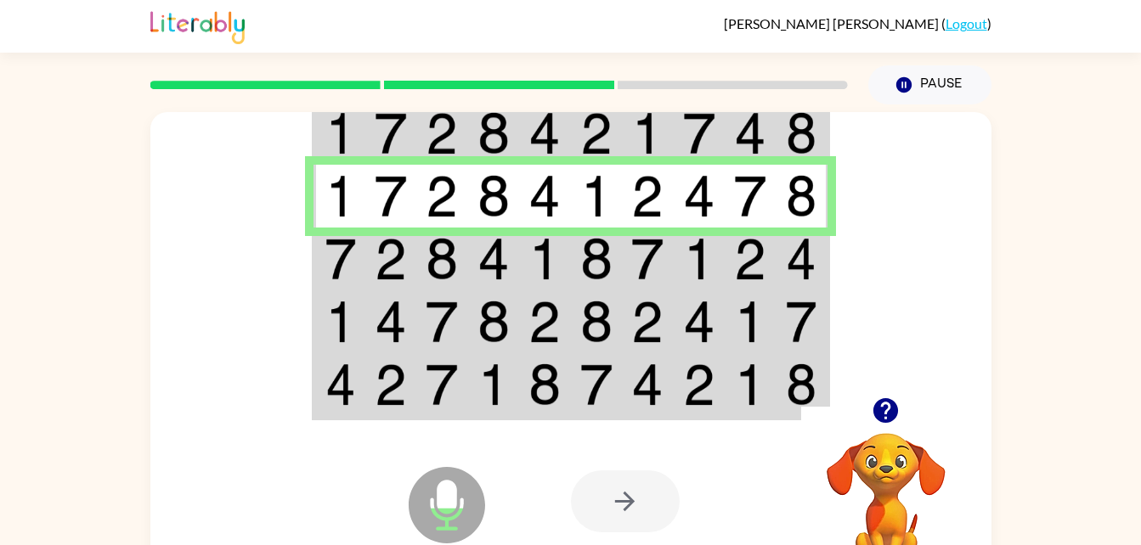
click at [642, 87] on rect at bounding box center [733, 85] width 230 height 8
drag, startPoint x: 642, startPoint y: 87, endPoint x: 524, endPoint y: 79, distance: 118.3
click at [524, 79] on div at bounding box center [499, 84] width 718 height 59
click at [508, 257] on img at bounding box center [493, 259] width 32 height 42
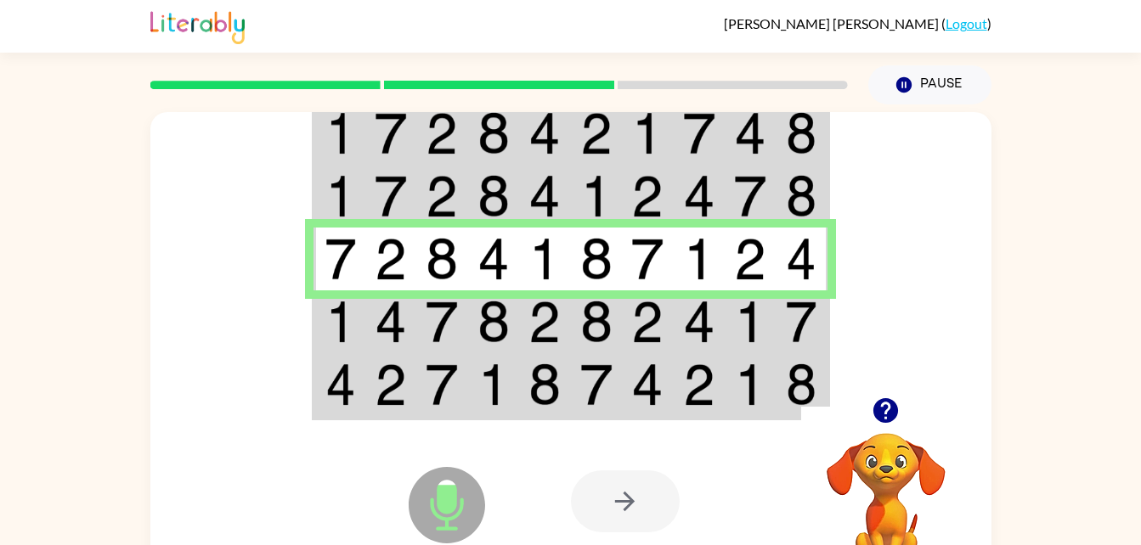
click at [529, 319] on img at bounding box center [544, 322] width 32 height 42
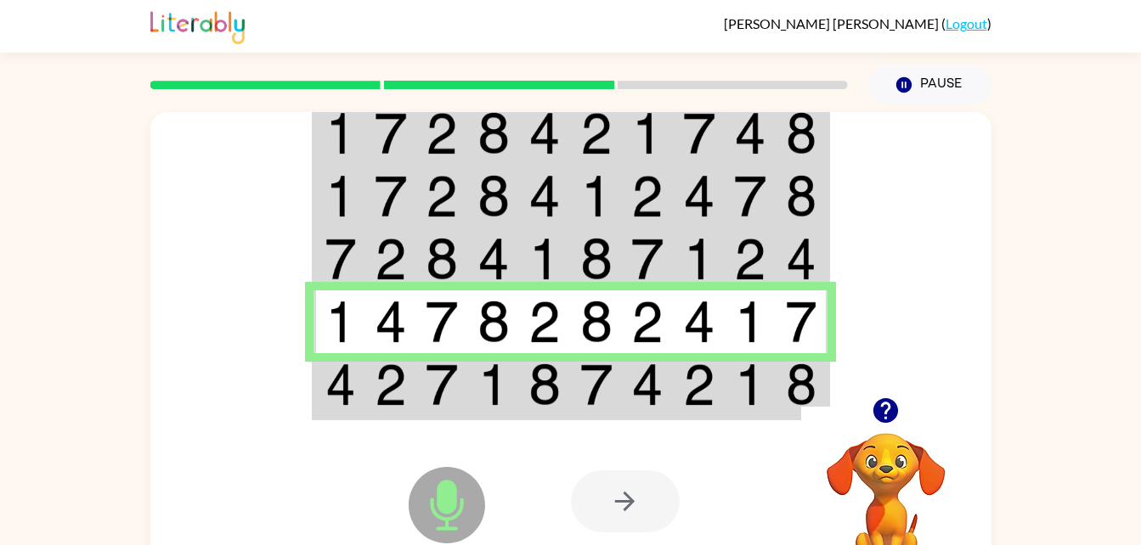
click at [672, 389] on td at bounding box center [648, 385] width 52 height 65
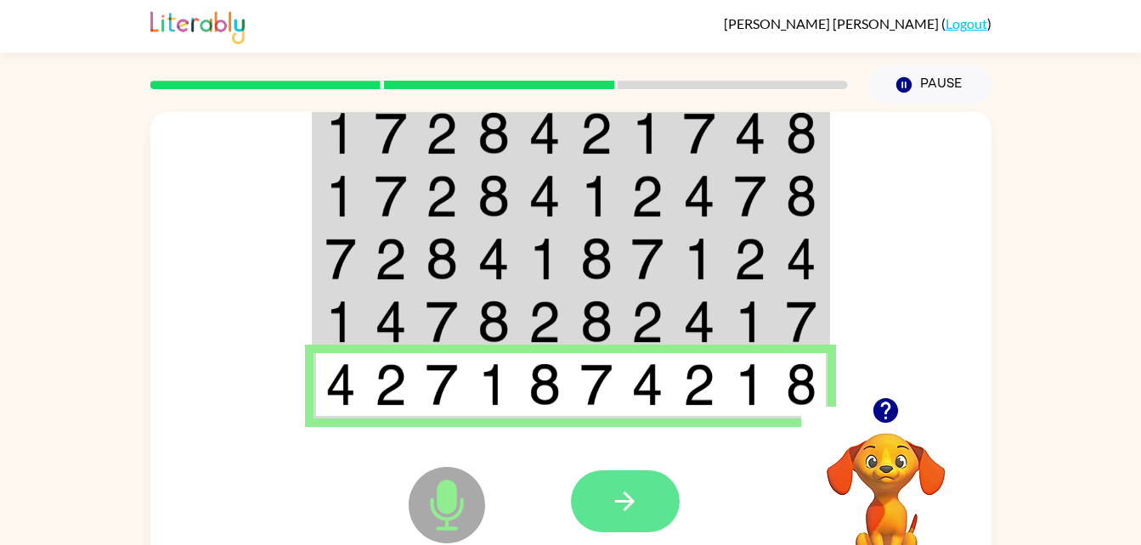
click at [620, 506] on icon "button" at bounding box center [625, 502] width 30 height 30
